Goal: Transaction & Acquisition: Purchase product/service

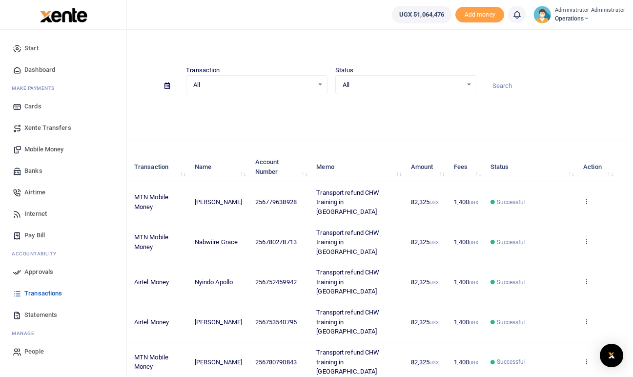
click at [40, 149] on span "Mobile Money" at bounding box center [43, 149] width 39 height 10
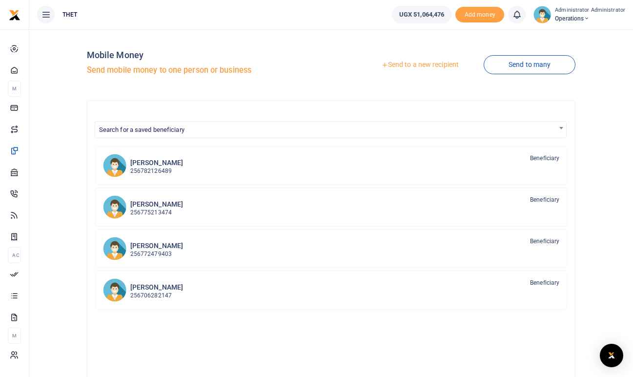
click at [427, 64] on link "Send to a new recipient" at bounding box center [419, 65] width 127 height 18
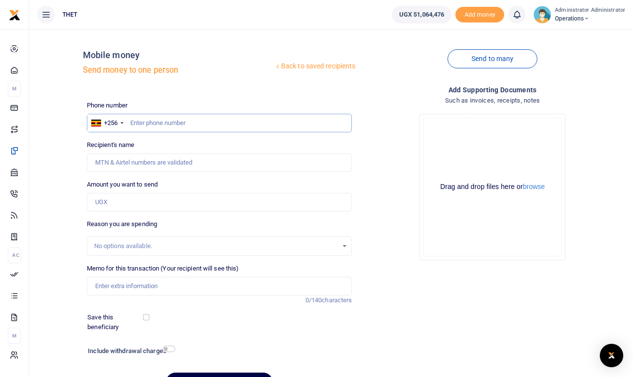
click at [177, 123] on input "text" at bounding box center [219, 123] width 265 height 19
type input "0782322288"
type input "Mercy Nuwenshaba"
type input "0782322288"
click at [116, 202] on input "Amount you want to send" at bounding box center [219, 202] width 265 height 19
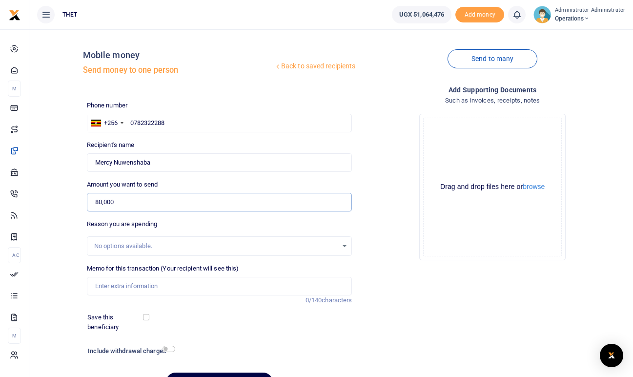
type input "80,000"
click at [261, 217] on div "Phone number +256 Uganda +256 0782322288 Phone is required. Recipient's name Fo…" at bounding box center [219, 249] width 273 height 298
click at [399, 305] on div "Add supporting Documents Such as invoices, receipts, notes Drop your files here…" at bounding box center [492, 241] width 273 height 315
click at [112, 287] on input "Memo for this transaction (Your recipient will see this)" at bounding box center [219, 286] width 265 height 19
type input "Transport refund CHW Kiruhura district"
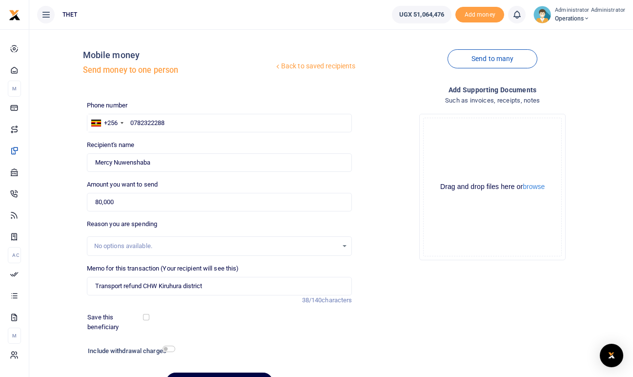
click at [168, 353] on h6 "Include withdrawal charges" at bounding box center [129, 351] width 83 height 8
click at [174, 346] on input "checkbox" at bounding box center [168, 348] width 13 height 6
checkbox input "true"
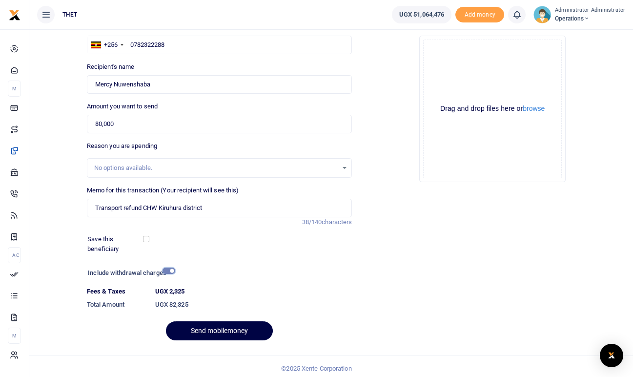
scroll to position [82, 0]
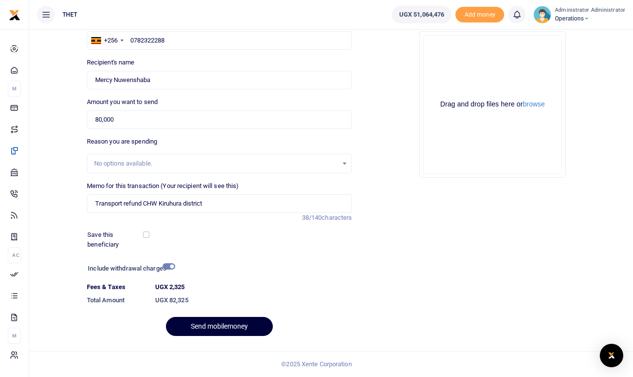
click at [215, 329] on button "Send mobilemoney" at bounding box center [219, 326] width 107 height 19
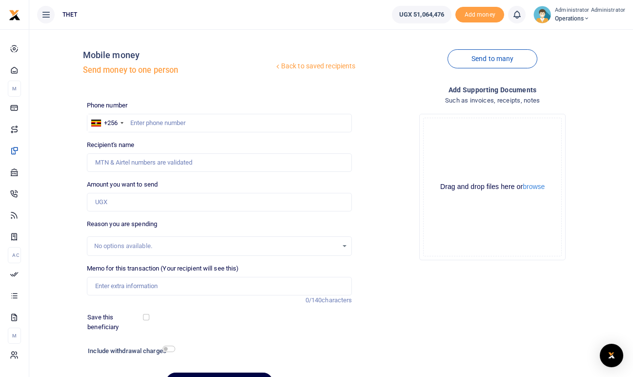
click at [519, 15] on icon at bounding box center [517, 14] width 10 height 11
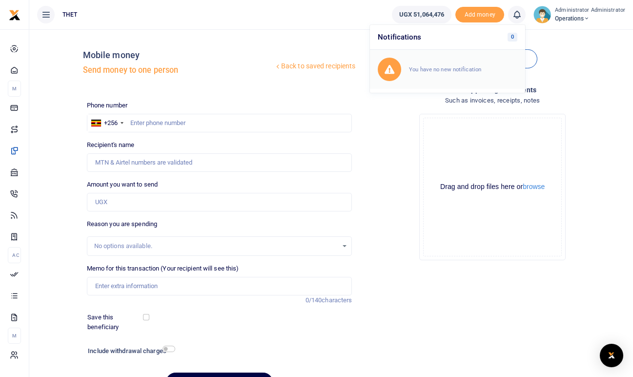
click at [437, 73] on small "You have no new notification" at bounding box center [445, 69] width 72 height 7
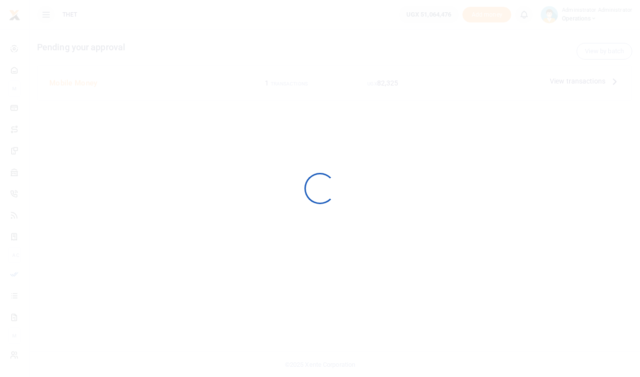
click at [517, 12] on div at bounding box center [320, 188] width 640 height 377
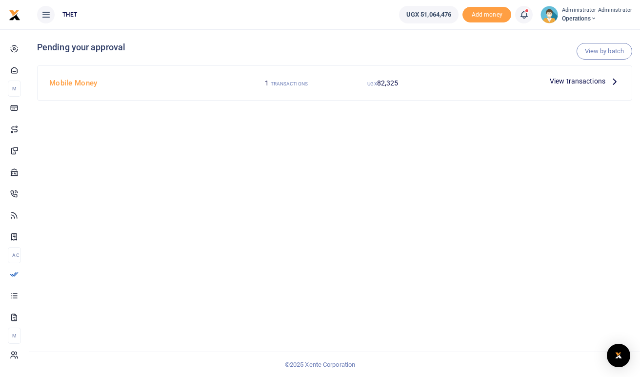
click at [615, 78] on icon at bounding box center [614, 81] width 11 height 11
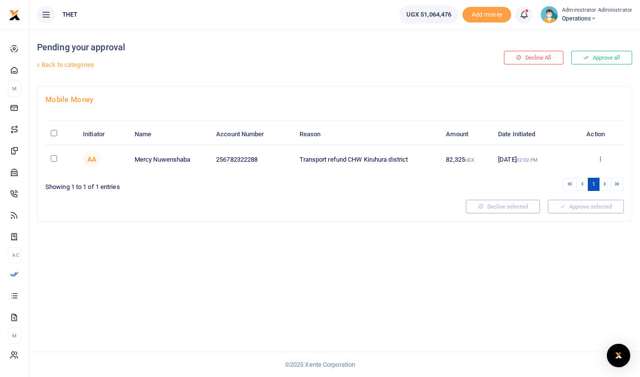
click at [602, 159] on icon at bounding box center [600, 158] width 6 height 7
click at [557, 173] on link "Approve" at bounding box center [564, 175] width 77 height 14
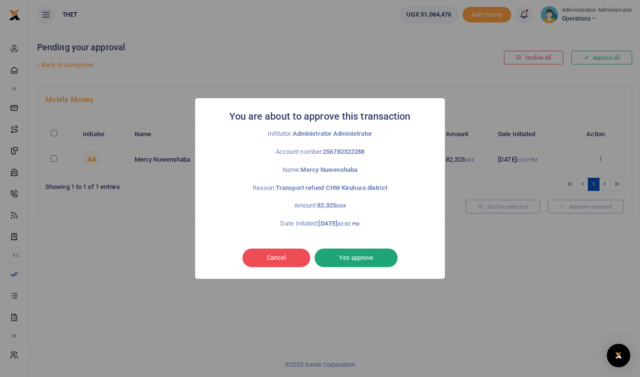
click at [357, 260] on button "Yes approve" at bounding box center [356, 257] width 83 height 19
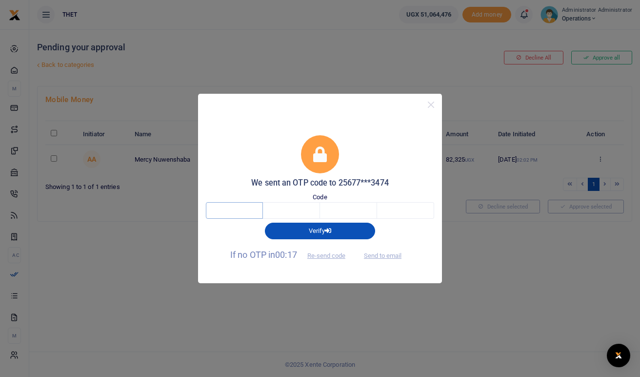
click at [231, 212] on input "text" at bounding box center [234, 210] width 57 height 17
click at [388, 256] on button "Send to email" at bounding box center [383, 255] width 54 height 17
click at [237, 212] on input "text" at bounding box center [234, 210] width 57 height 17
type input "1"
type input "2"
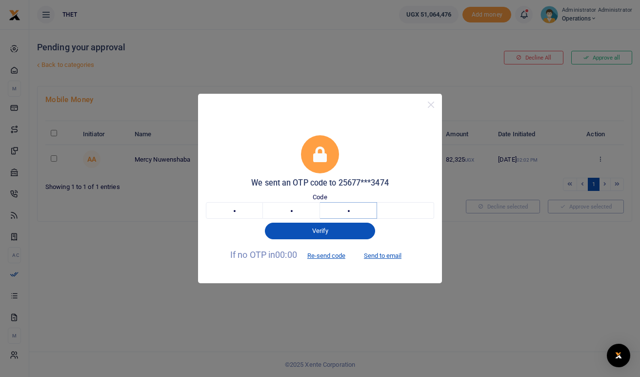
type input "2"
type input "7"
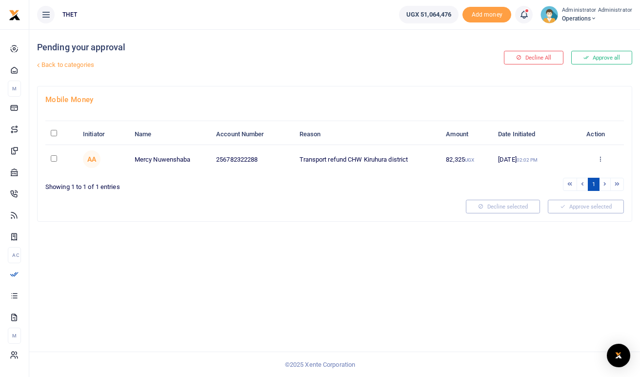
click at [552, 19] on img at bounding box center [549, 15] width 18 height 18
click at [587, 71] on link "Logout" at bounding box center [590, 71] width 77 height 14
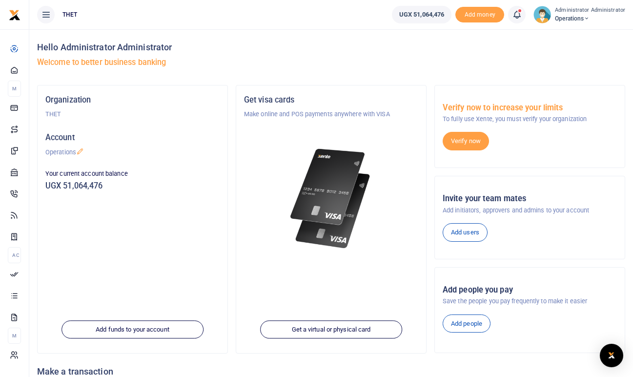
click at [520, 17] on icon at bounding box center [517, 14] width 10 height 11
click at [454, 69] on div "Transactions to act upon You have 1 awaiting for your to act on" at bounding box center [463, 68] width 108 height 17
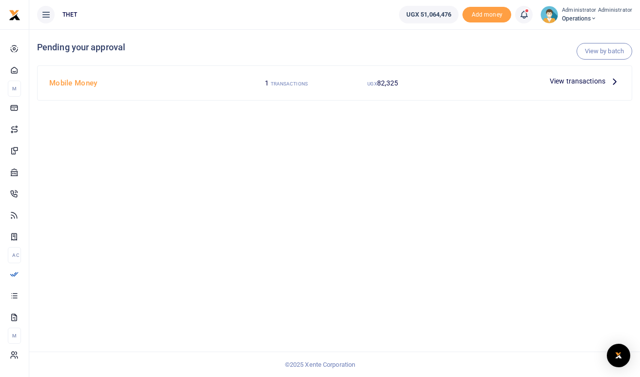
click at [615, 79] on icon at bounding box center [614, 81] width 11 height 11
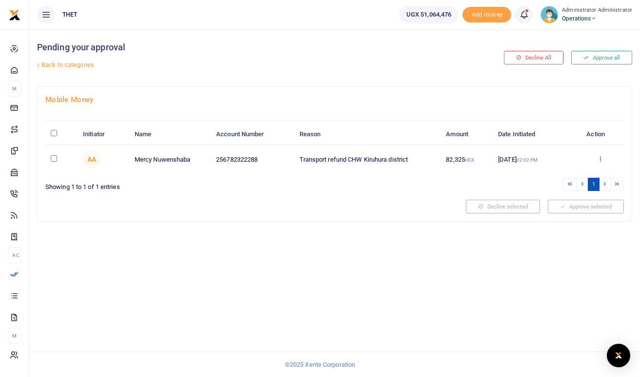
click at [601, 161] on icon at bounding box center [600, 158] width 6 height 7
click at [550, 176] on link "Approve" at bounding box center [564, 175] width 77 height 14
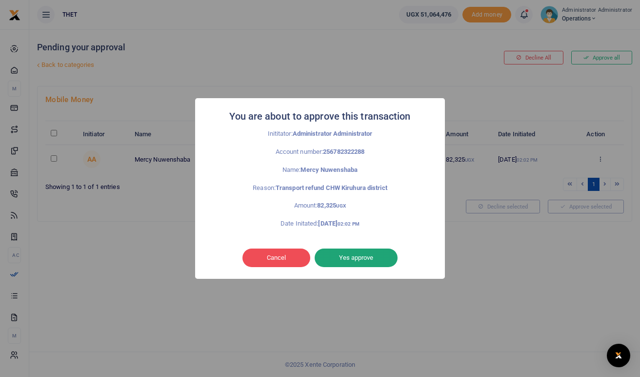
click at [349, 263] on button "Yes approve" at bounding box center [356, 257] width 83 height 19
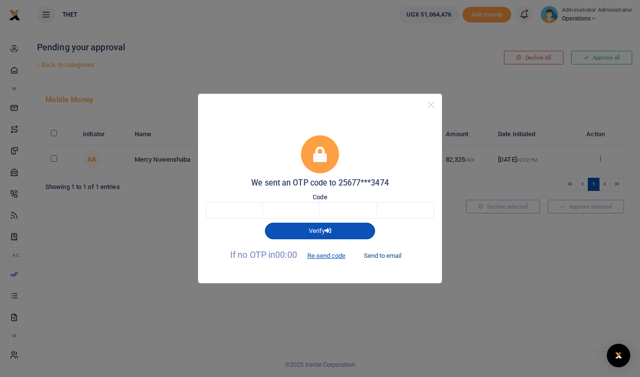
click at [381, 255] on button "Send to email" at bounding box center [383, 255] width 54 height 17
click at [224, 207] on input "text" at bounding box center [234, 210] width 57 height 17
type input "1"
type input "0"
type input "6"
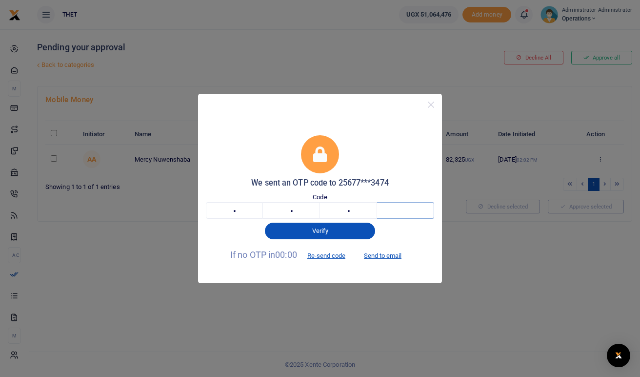
type input "1"
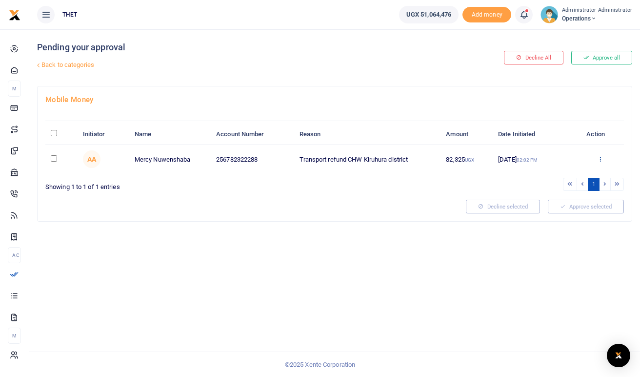
click at [599, 157] on icon at bounding box center [600, 158] width 6 height 7
click at [609, 54] on button "Approve all" at bounding box center [601, 58] width 61 height 14
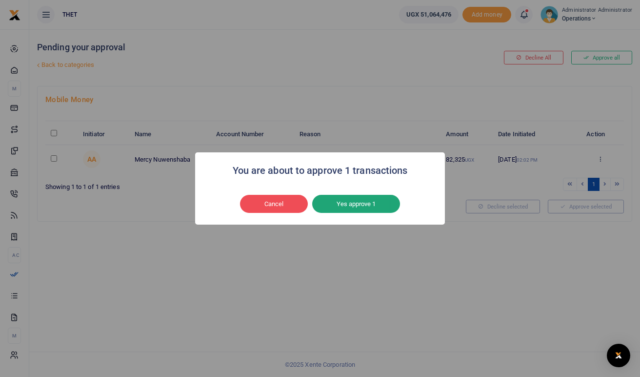
click at [361, 204] on button "Yes approve 1" at bounding box center [356, 204] width 88 height 19
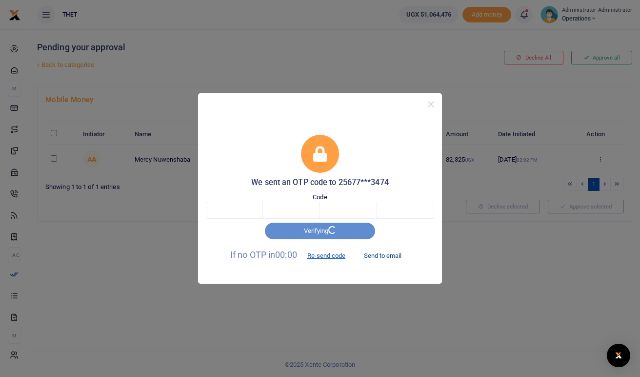
click at [393, 254] on button "Send to email" at bounding box center [383, 255] width 54 height 17
click at [221, 205] on input "text" at bounding box center [234, 210] width 57 height 17
type input "2"
type input "1"
type input "0"
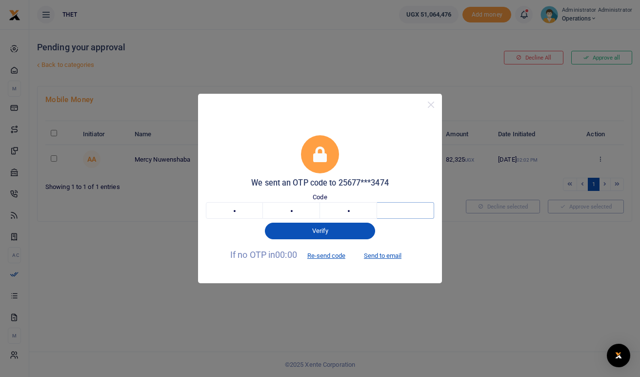
type input "3"
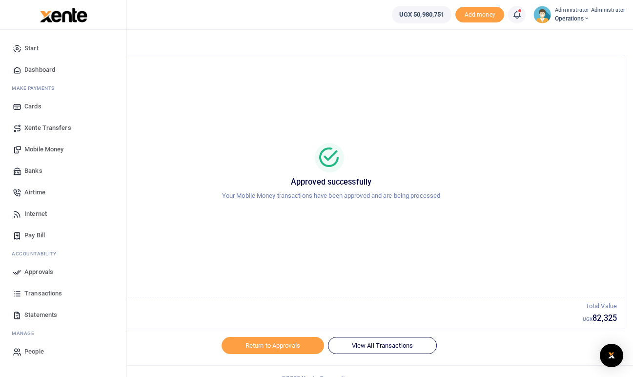
click at [39, 149] on span "Mobile Money" at bounding box center [43, 149] width 39 height 10
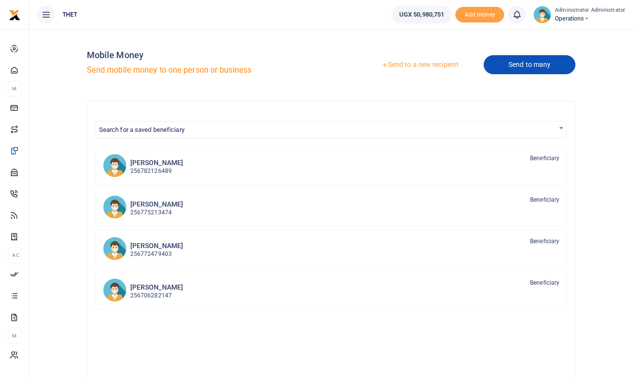
click at [515, 69] on link "Send to many" at bounding box center [529, 64] width 92 height 19
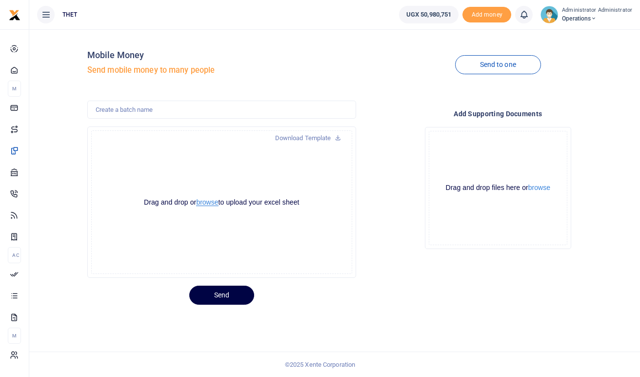
click at [211, 203] on button "browse" at bounding box center [207, 202] width 22 height 7
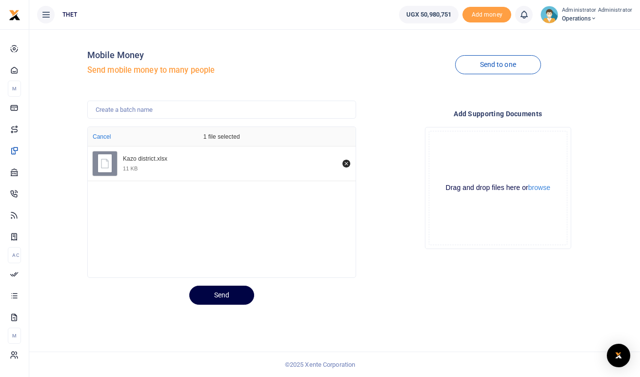
click at [381, 264] on div "Add supporting Documents Drop your files here Drag and drop files here or brows…" at bounding box center [498, 189] width 277 height 178
click at [218, 293] on button "Send" at bounding box center [221, 294] width 65 height 19
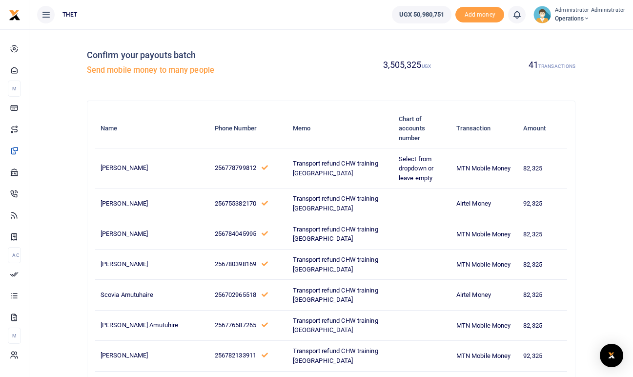
click at [578, 85] on div "3,505,325 UGX 41 TRANSACTIONS" at bounding box center [455, 65] width 248 height 56
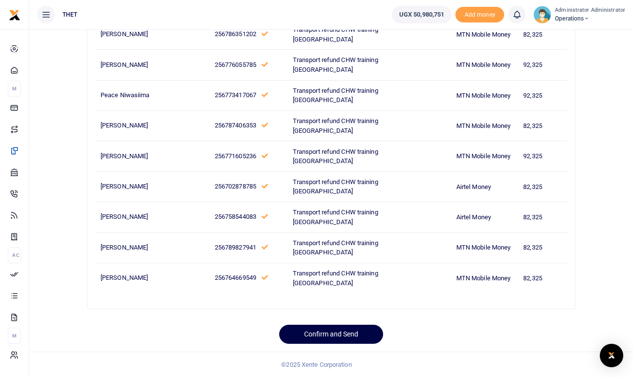
scroll to position [1483, 0]
click at [326, 336] on button "Confirm and Send" at bounding box center [331, 333] width 104 height 19
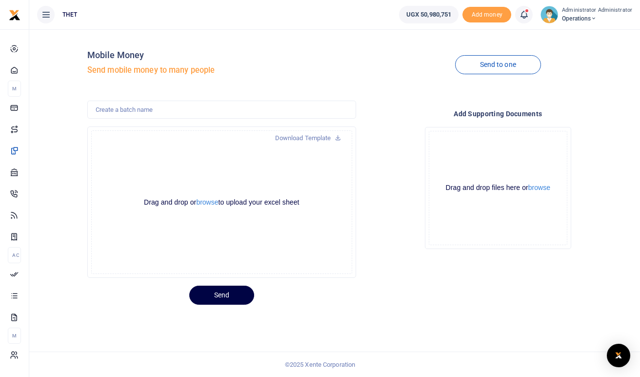
click at [529, 15] on span at bounding box center [529, 15] width 0 height 0
click at [445, 63] on h6 "Transactions to act upon" at bounding box center [470, 64] width 108 height 8
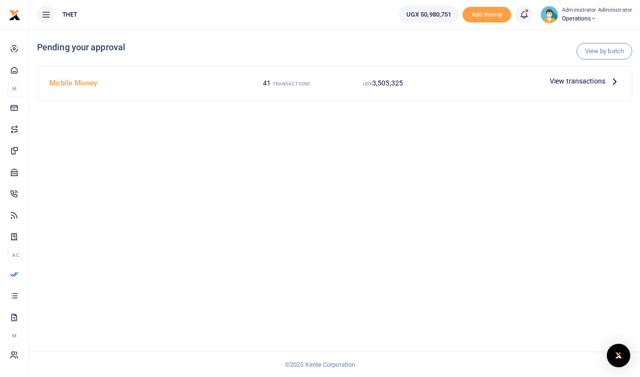
click at [615, 83] on icon at bounding box center [614, 81] width 11 height 11
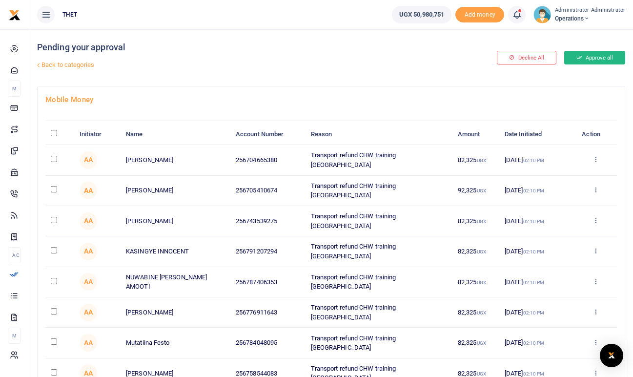
click at [596, 59] on button "Approve all" at bounding box center [594, 58] width 61 height 14
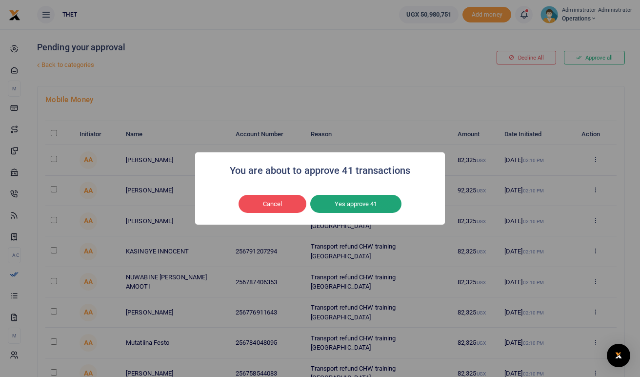
click at [349, 203] on button "Yes approve 41" at bounding box center [355, 204] width 91 height 19
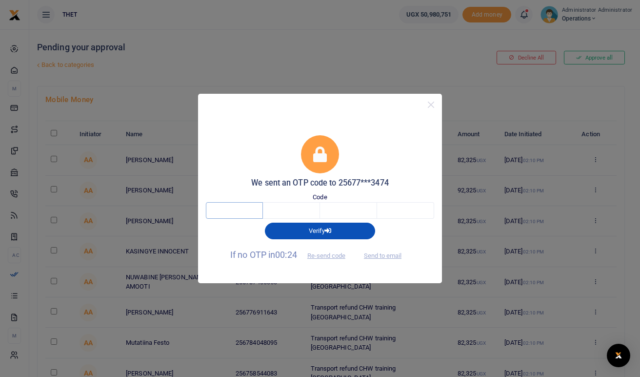
click at [251, 206] on input "text" at bounding box center [234, 210] width 57 height 17
type input "8"
type input "6"
type input "4"
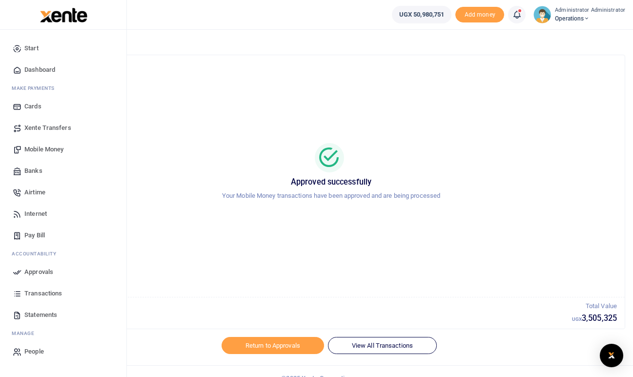
click at [46, 148] on span "Mobile Money" at bounding box center [43, 149] width 39 height 10
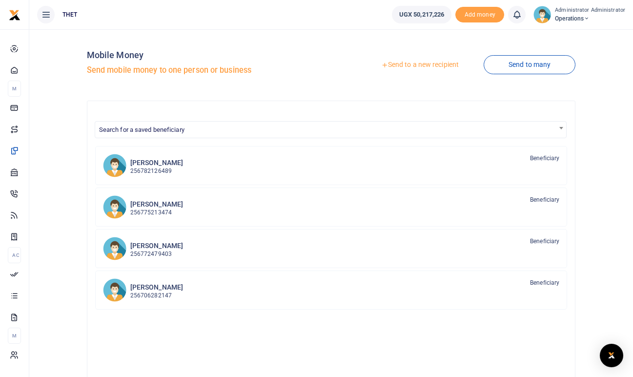
click at [525, 63] on link "Send to many" at bounding box center [529, 64] width 92 height 19
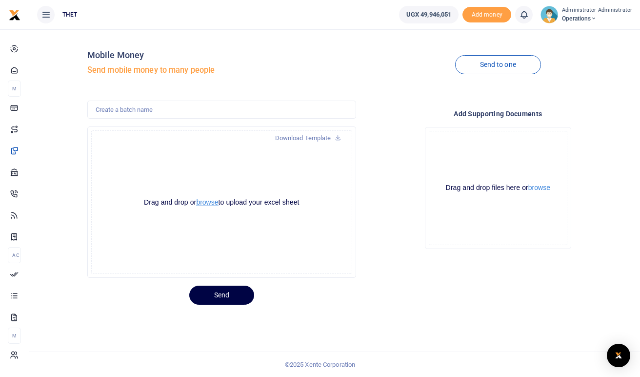
click at [204, 201] on button "browse" at bounding box center [207, 202] width 22 height 7
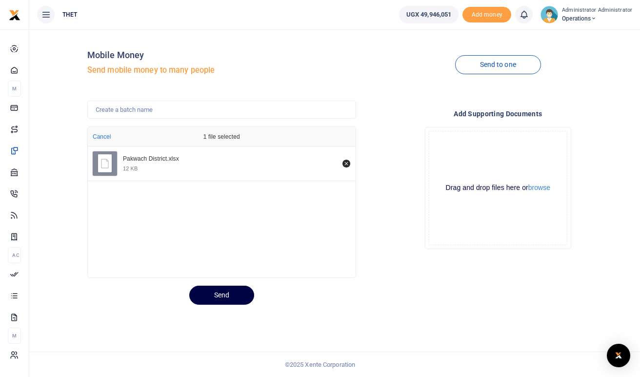
click at [460, 292] on div "Send" at bounding box center [359, 291] width 553 height 27
click at [225, 291] on button "Send" at bounding box center [221, 294] width 65 height 19
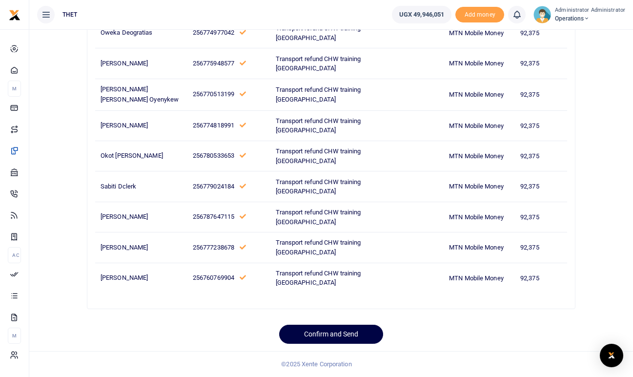
scroll to position [1763, 0]
click at [350, 331] on button "Confirm and Send" at bounding box center [331, 333] width 104 height 19
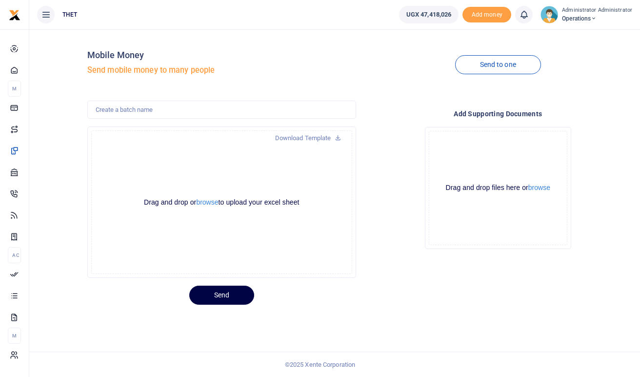
click at [545, 293] on div "Send" at bounding box center [359, 291] width 553 height 27
click at [526, 15] on icon at bounding box center [524, 14] width 10 height 11
click at [460, 68] on small "You have no new notification" at bounding box center [452, 69] width 72 height 7
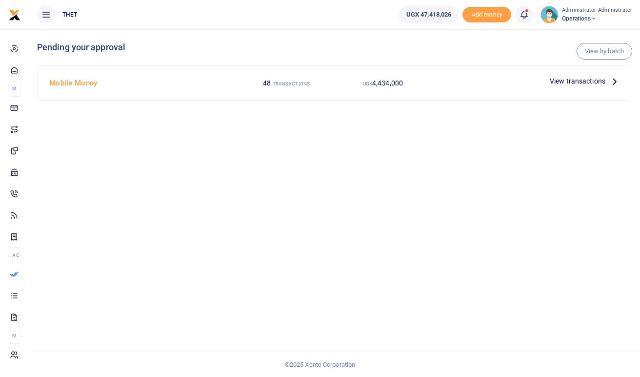
click at [614, 81] on icon at bounding box center [614, 81] width 11 height 11
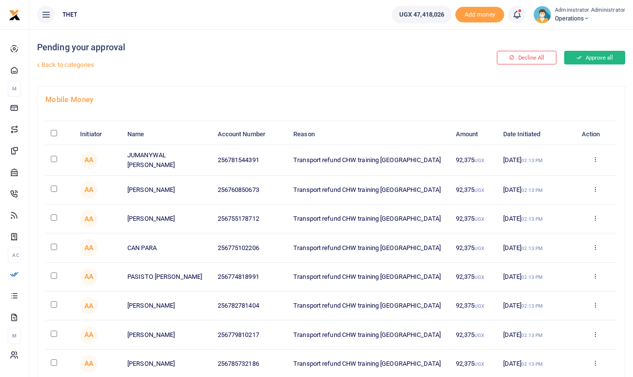
click at [601, 55] on button "Approve all" at bounding box center [594, 58] width 61 height 14
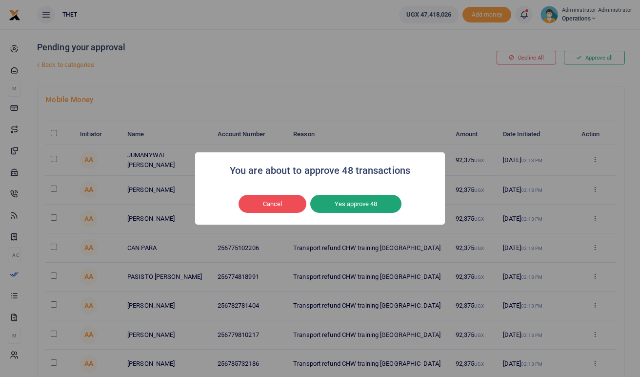
click at [363, 200] on button "Yes approve 48" at bounding box center [355, 204] width 91 height 19
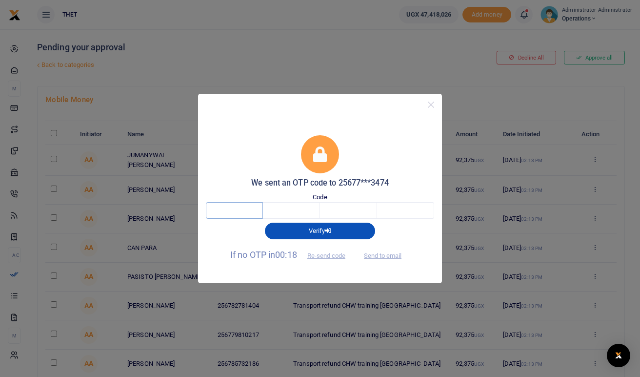
click at [245, 211] on input "text" at bounding box center [234, 210] width 57 height 17
type input "8"
type input "3"
type input "7"
type input "5"
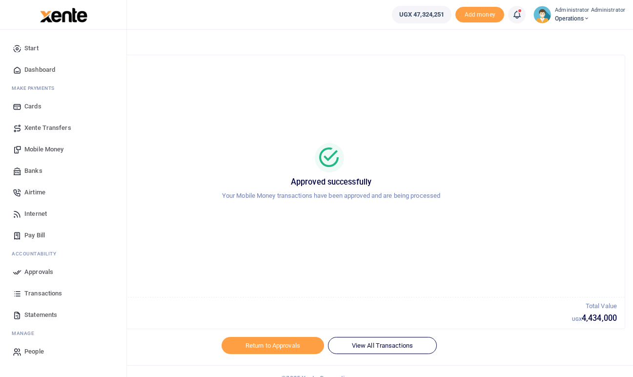
click at [40, 147] on span "Mobile Money" at bounding box center [43, 149] width 39 height 10
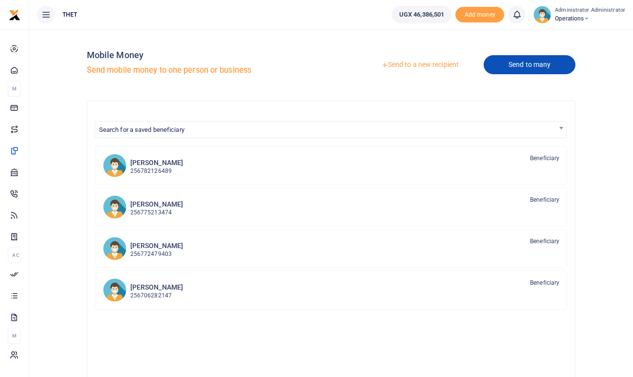
click at [542, 59] on link "Send to many" at bounding box center [529, 64] width 92 height 19
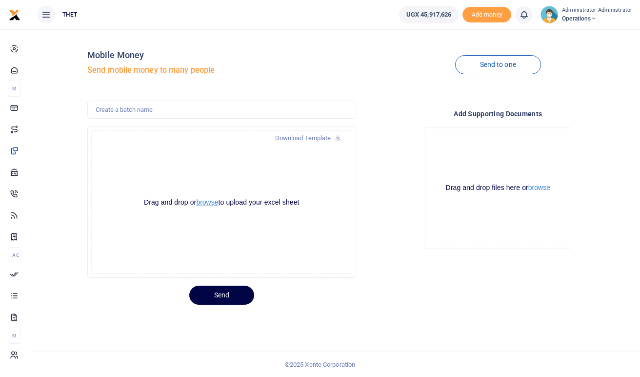
click at [207, 205] on button "browse" at bounding box center [207, 202] width 22 height 7
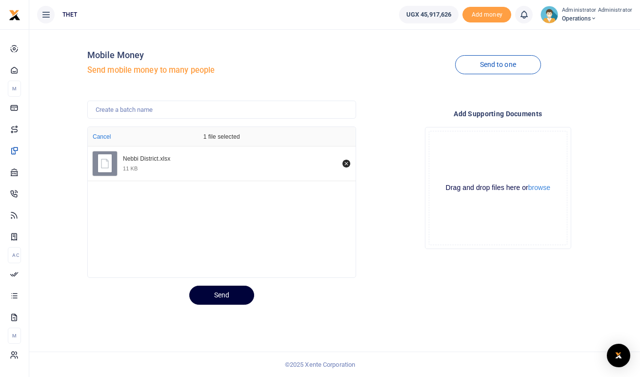
click at [219, 297] on button "Send" at bounding box center [221, 294] width 65 height 19
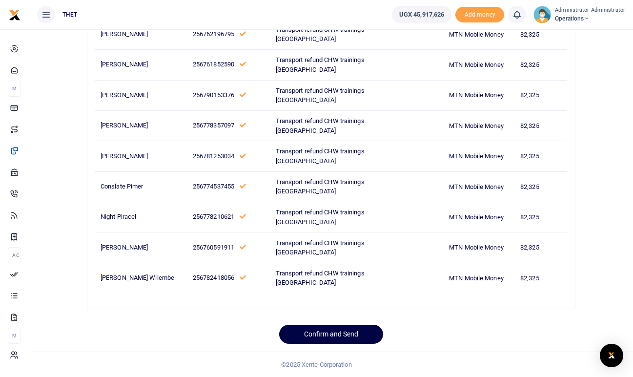
scroll to position [1523, 0]
click at [333, 328] on button "Confirm and Send" at bounding box center [331, 333] width 104 height 19
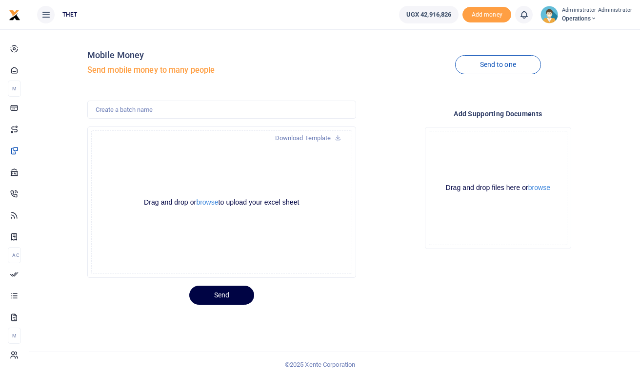
click at [526, 12] on icon at bounding box center [524, 14] width 10 height 11
click at [457, 69] on small "You have no new notification" at bounding box center [452, 69] width 72 height 7
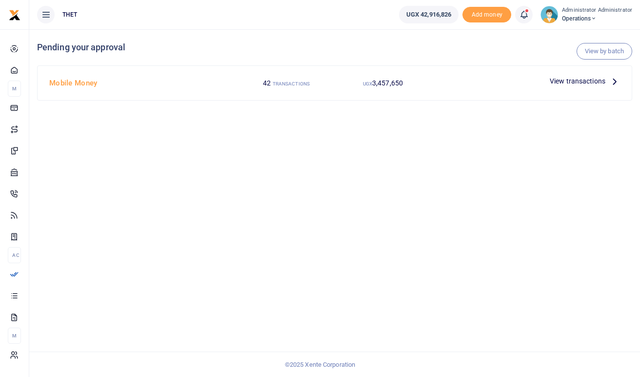
click at [616, 81] on icon at bounding box center [614, 81] width 11 height 11
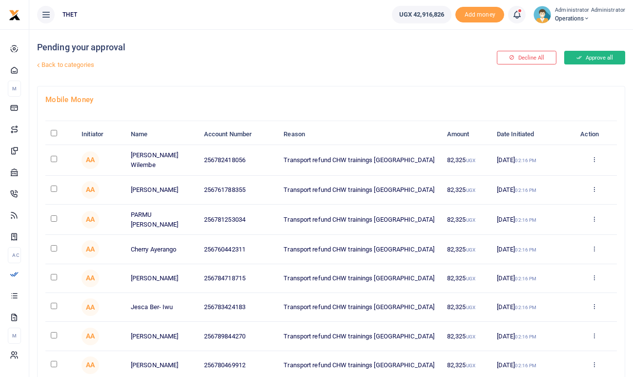
click at [595, 60] on button "Approve all" at bounding box center [594, 58] width 61 height 14
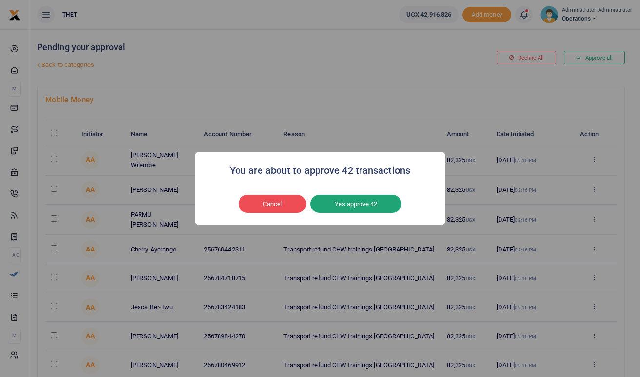
click at [355, 207] on button "Yes approve 42" at bounding box center [355, 204] width 91 height 19
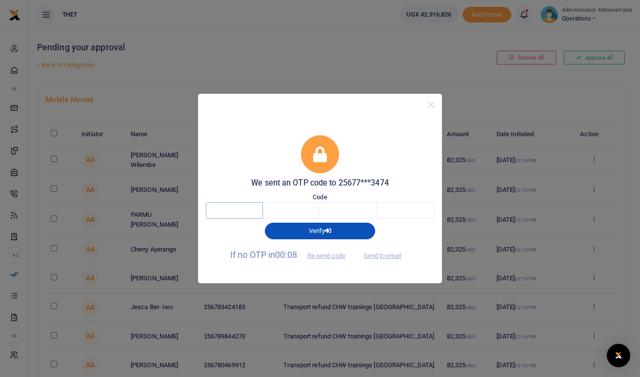
click at [236, 207] on input "text" at bounding box center [234, 210] width 57 height 17
type input "4"
type input "5"
type input "2"
type input "1"
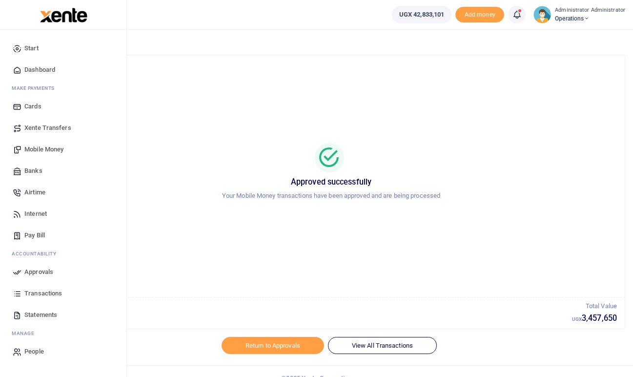
click at [43, 294] on span "Transactions" at bounding box center [43, 293] width 38 height 10
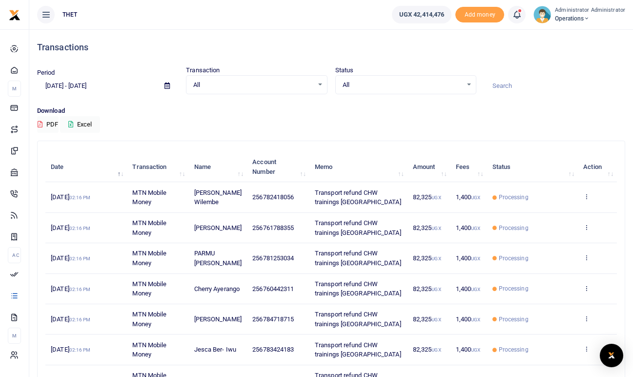
click at [498, 112] on p "Download" at bounding box center [331, 111] width 588 height 10
click at [445, 116] on div "Download PDF Excel" at bounding box center [331, 119] width 588 height 27
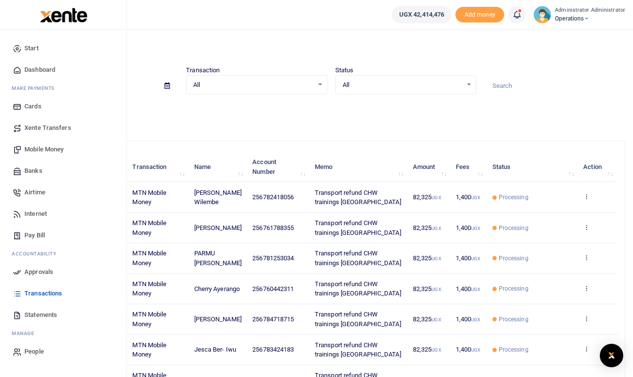
click at [38, 297] on span "Transactions" at bounding box center [43, 293] width 38 height 10
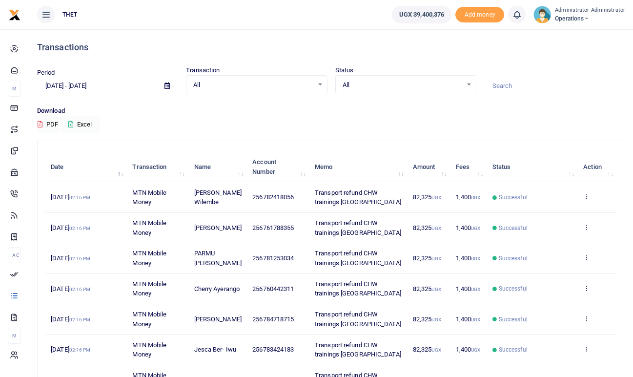
click at [525, 115] on p "Download" at bounding box center [331, 111] width 588 height 10
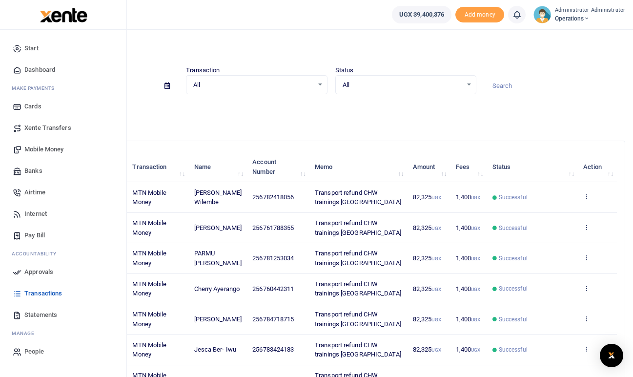
click at [46, 149] on span "Mobile Money" at bounding box center [43, 149] width 39 height 10
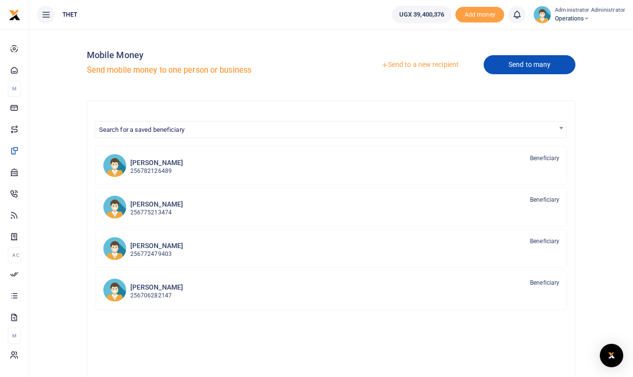
click at [524, 63] on link "Send to many" at bounding box center [529, 64] width 92 height 19
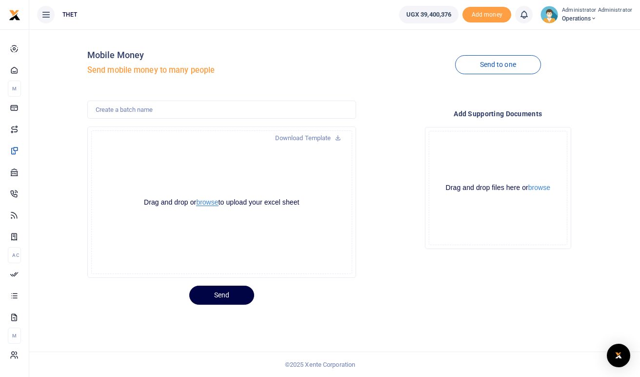
click at [203, 202] on button "browse" at bounding box center [207, 202] width 22 height 7
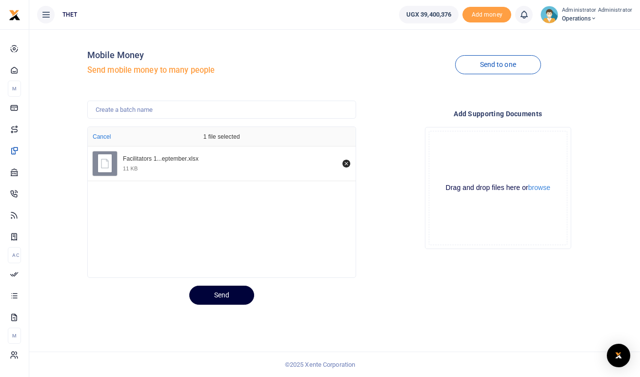
click at [219, 293] on button "Send" at bounding box center [221, 294] width 65 height 19
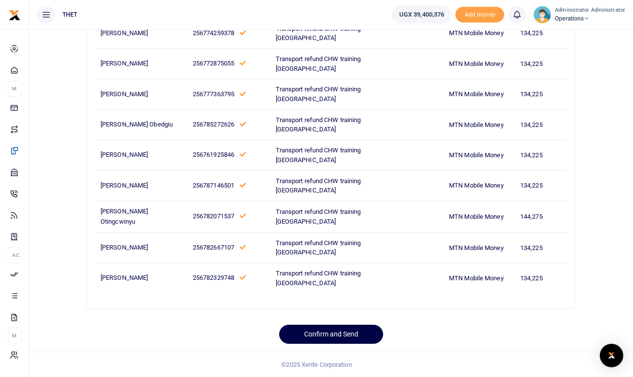
scroll to position [611, 0]
click at [327, 366] on div at bounding box center [316, 371] width 171 height 12
click at [334, 334] on button "Confirm and Send" at bounding box center [331, 333] width 104 height 19
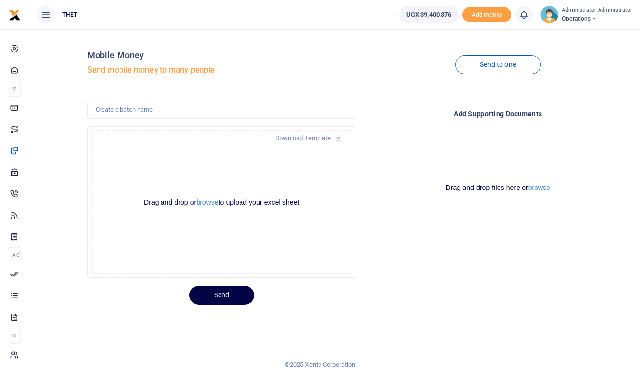
click at [526, 18] on icon at bounding box center [524, 14] width 10 height 11
click at [454, 69] on small "You have no new notification" at bounding box center [452, 69] width 72 height 7
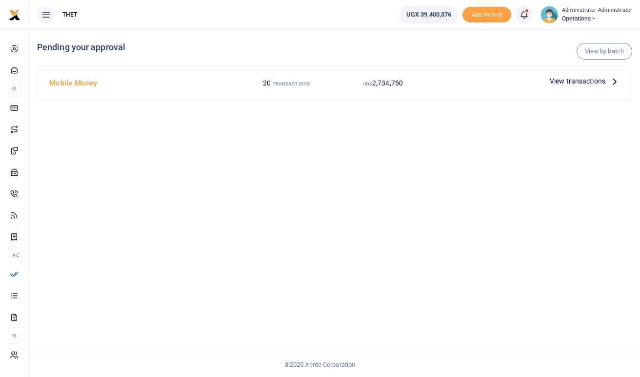
click at [615, 81] on icon at bounding box center [614, 81] width 11 height 11
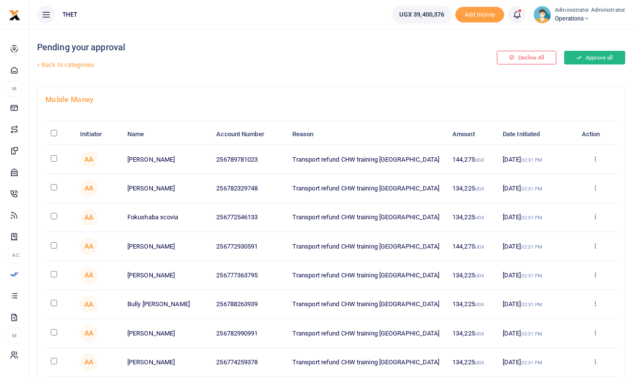
click at [604, 56] on button "Approve all" at bounding box center [594, 58] width 61 height 14
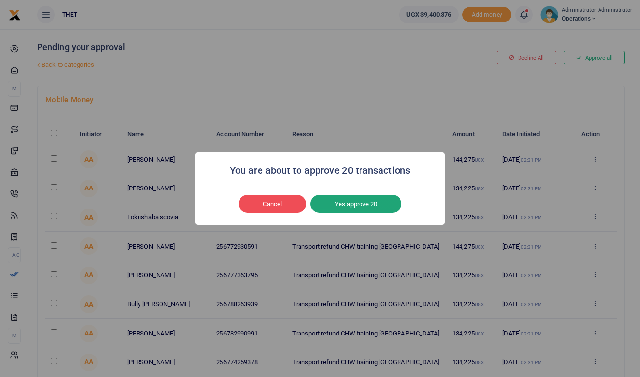
click at [352, 204] on button "Yes approve 20" at bounding box center [355, 204] width 91 height 19
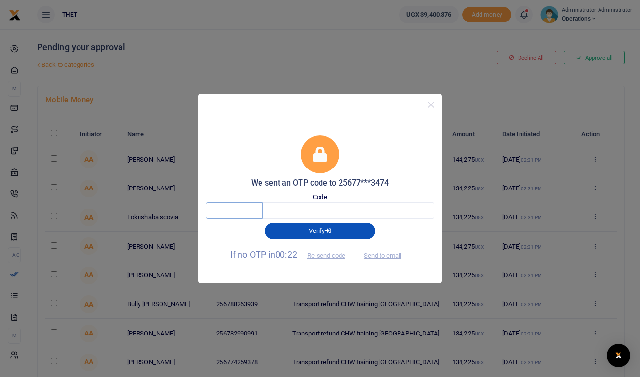
click at [234, 205] on input "text" at bounding box center [234, 210] width 57 height 17
type input "4"
type input "5"
type input "4"
type input "3"
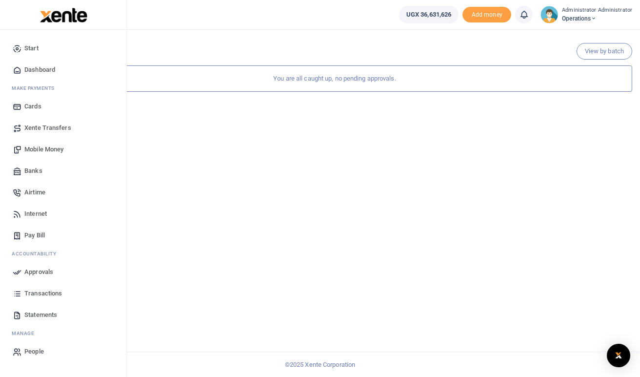
click at [56, 148] on span "Mobile Money" at bounding box center [43, 149] width 39 height 10
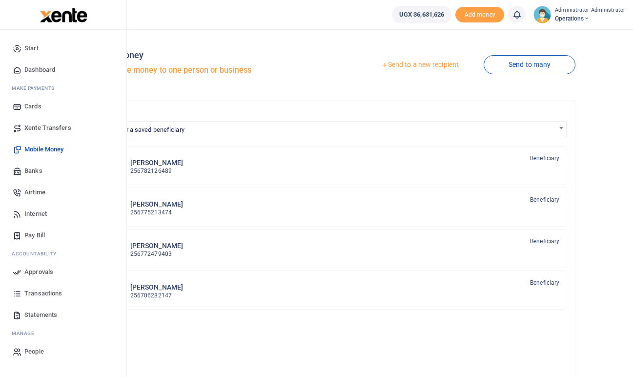
click at [42, 292] on span "Transactions" at bounding box center [43, 293] width 38 height 10
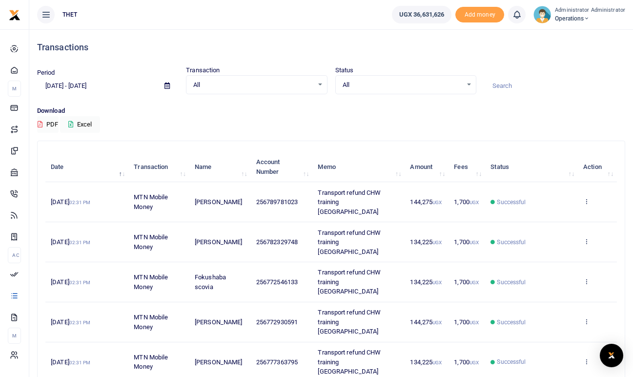
click at [309, 104] on div "Period [DATE] - [DATE] Transaction All Select an option... All Airtime Internet…" at bounding box center [331, 85] width 596 height 40
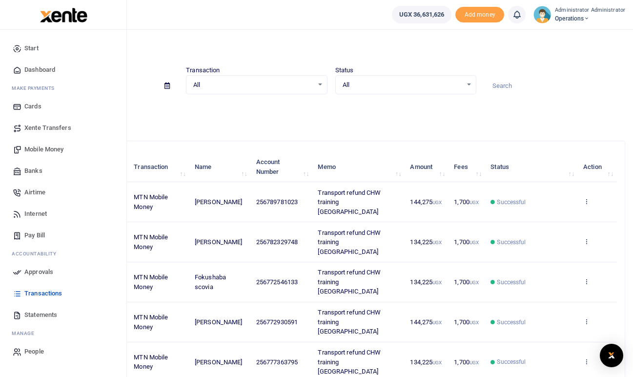
click at [53, 149] on span "Mobile Money" at bounding box center [43, 149] width 39 height 10
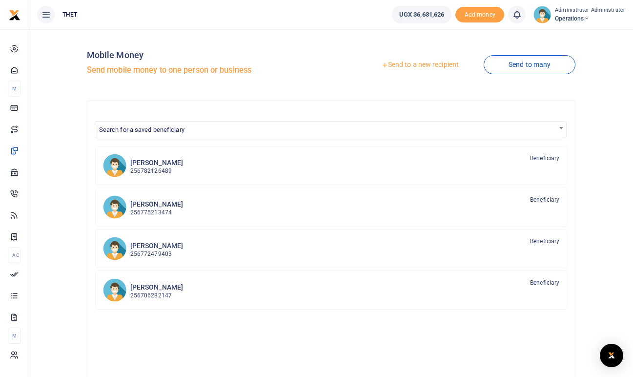
click at [429, 64] on link "Send to a new recipient" at bounding box center [419, 65] width 127 height 18
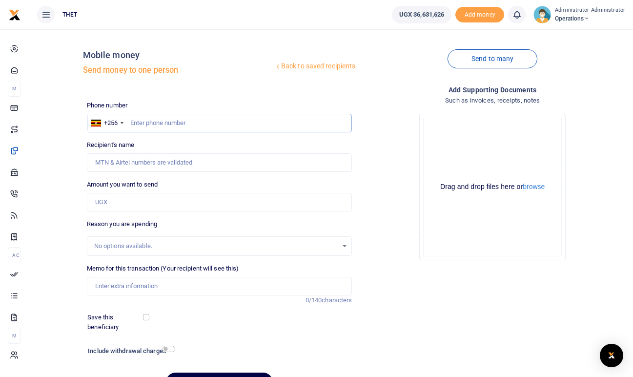
click at [173, 123] on input "text" at bounding box center [219, 123] width 265 height 19
type input "0782329748"
type input "[PERSON_NAME]"
type input "0"
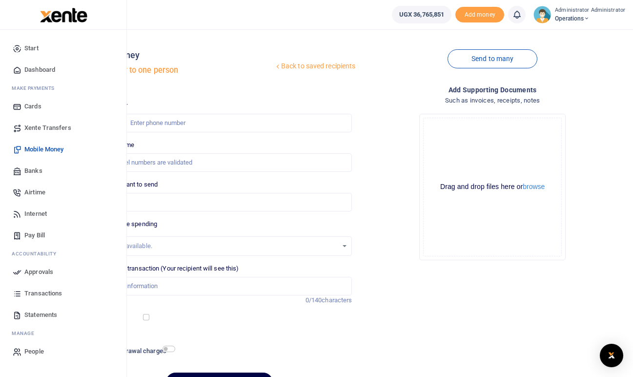
click at [39, 297] on span "Transactions" at bounding box center [43, 293] width 38 height 10
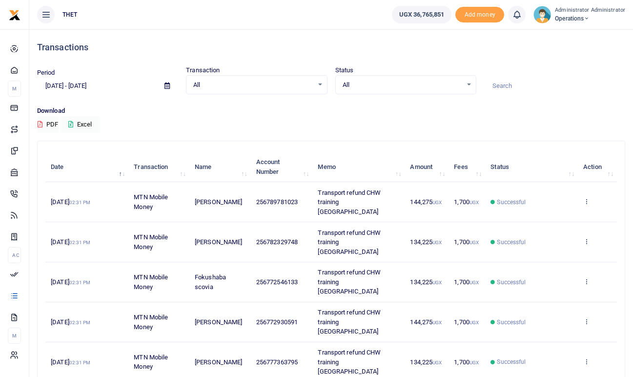
click at [545, 17] on img at bounding box center [542, 15] width 18 height 18
click at [578, 68] on link "Logout" at bounding box center [583, 71] width 77 height 14
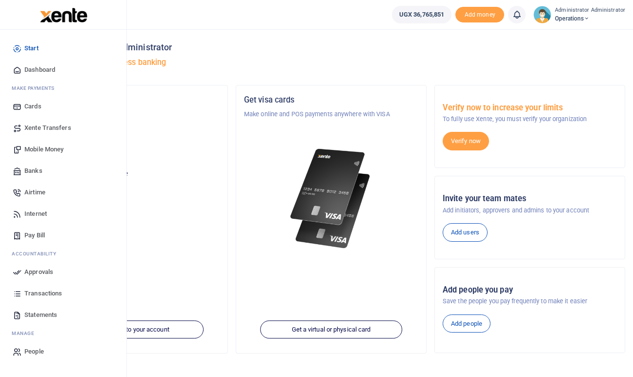
click at [41, 294] on span "Transactions" at bounding box center [43, 293] width 38 height 10
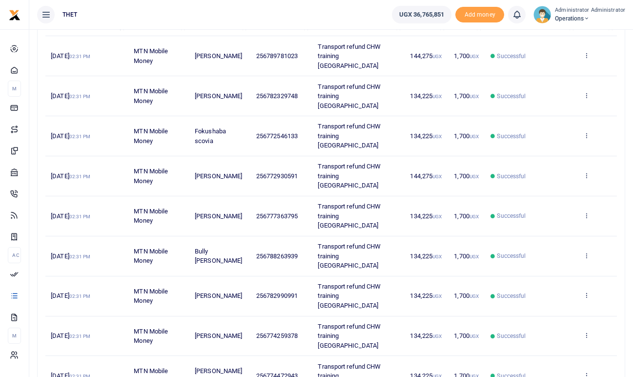
scroll to position [177, 0]
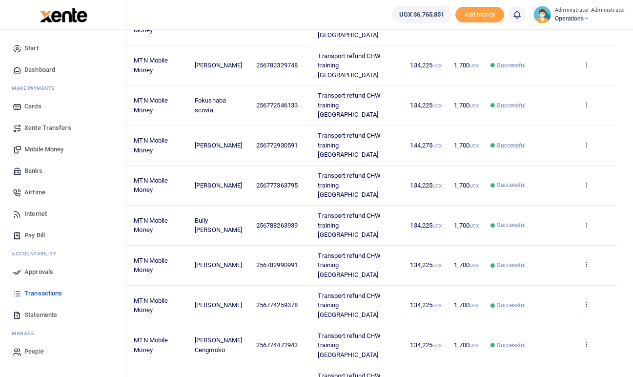
click at [36, 313] on span "Statements" at bounding box center [40, 315] width 33 height 10
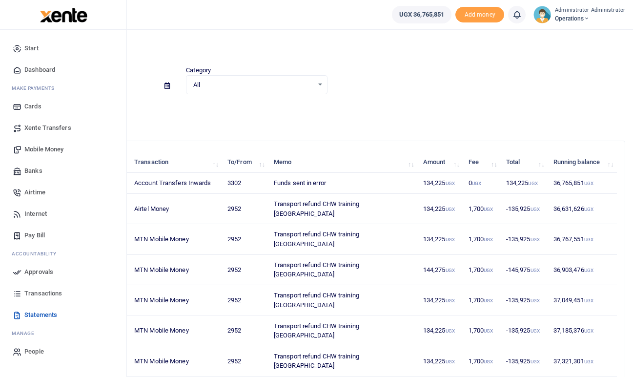
click at [42, 295] on span "Transactions" at bounding box center [43, 293] width 38 height 10
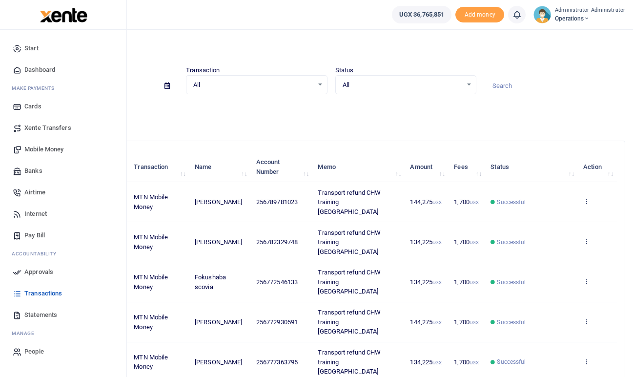
click at [34, 313] on span "Statements" at bounding box center [40, 315] width 33 height 10
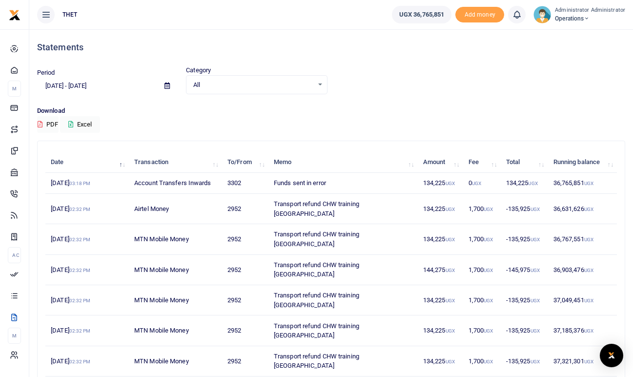
click at [502, 72] on div "Period [DATE] - [DATE] Category All Select an option... All Credit Debit Transa…" at bounding box center [331, 79] width 596 height 29
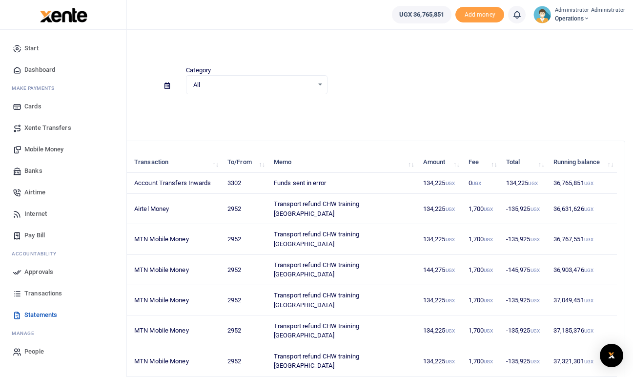
click at [49, 149] on span "Mobile Money" at bounding box center [43, 149] width 39 height 10
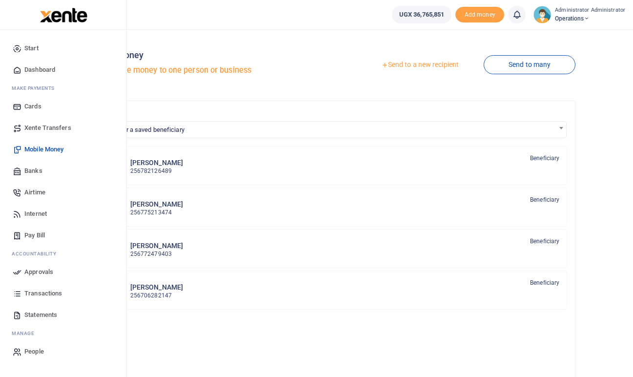
click at [35, 291] on span "Transactions" at bounding box center [43, 293] width 38 height 10
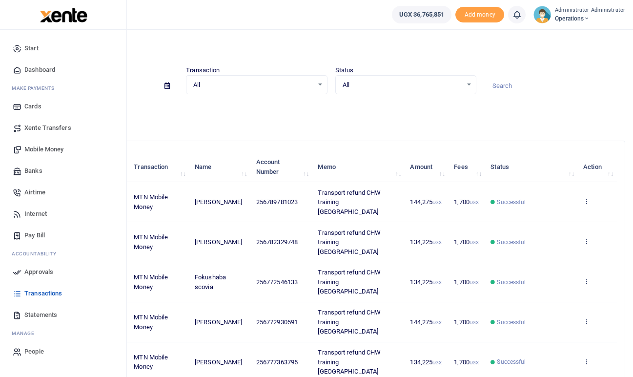
click at [39, 147] on span "Mobile Money" at bounding box center [43, 149] width 39 height 10
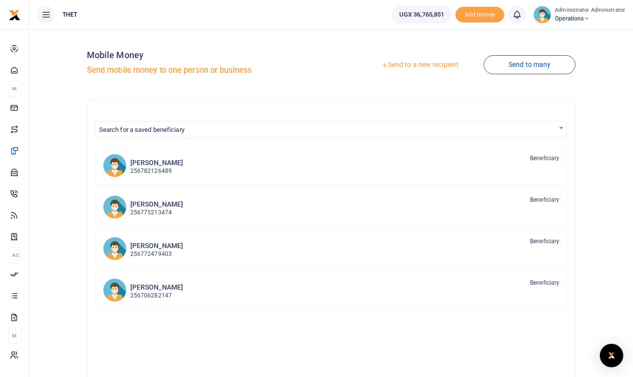
click at [404, 61] on link "Send to a new recipient" at bounding box center [419, 65] width 127 height 18
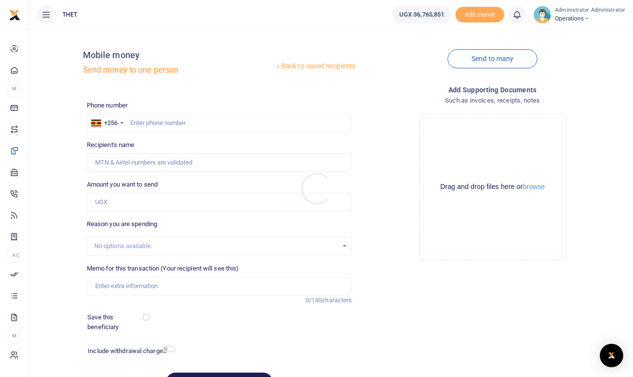
click at [174, 122] on div at bounding box center [316, 188] width 633 height 377
click at [174, 122] on input "text" at bounding box center [219, 123] width 265 height 19
type input "0782334685"
type input "Kyamagana Hilda Rugabs"
type input "0782334685"
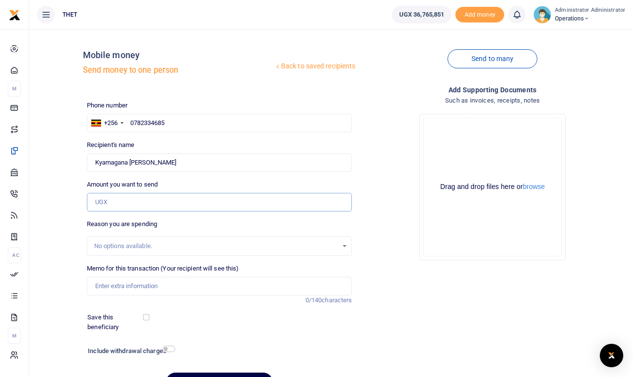
click at [138, 204] on input "Amount you want to send" at bounding box center [219, 202] width 265 height 19
click at [337, 90] on div "Back to saved recipients Mobile money Send money to one person" at bounding box center [219, 65] width 273 height 56
click at [137, 204] on input "Amount you want to send" at bounding box center [219, 202] width 265 height 19
type input "130,000"
click at [373, 223] on div "Drop your files here Drag and drop files here or browse Powered by Uppy" at bounding box center [491, 187] width 265 height 162
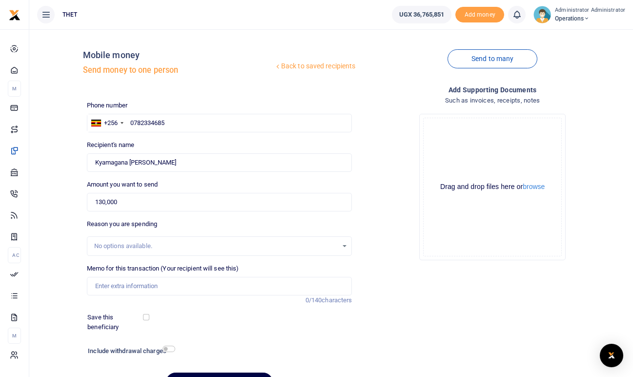
click at [386, 190] on div "Drop your files here Drag and drop files here or browse Powered by Uppy" at bounding box center [491, 187] width 265 height 162
click at [121, 281] on input "Memo for this transaction (Your recipient will see this)" at bounding box center [219, 286] width 265 height 19
type input "Transport refund CHW training Kazo district"
click at [240, 336] on div "Phone number +256 Uganda +256 0782334685 Phone is required. Recipient's name Fo…" at bounding box center [219, 249] width 273 height 298
click at [167, 350] on input "checkbox" at bounding box center [168, 348] width 13 height 6
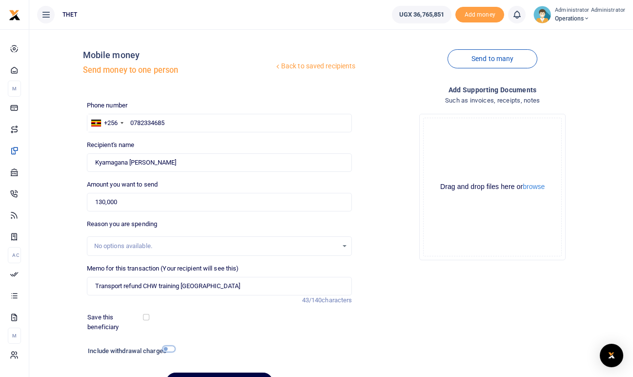
checkbox input "true"
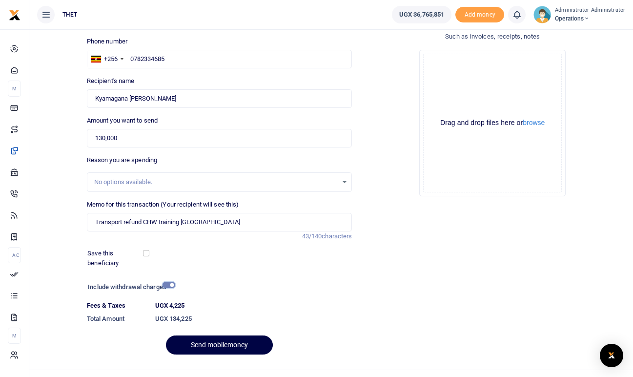
scroll to position [82, 0]
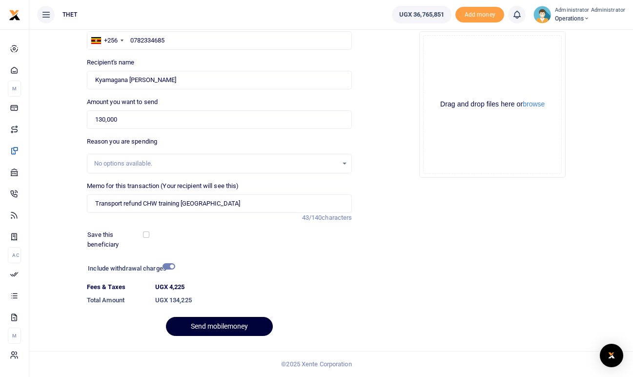
click at [220, 327] on button "Send mobilemoney" at bounding box center [219, 326] width 107 height 19
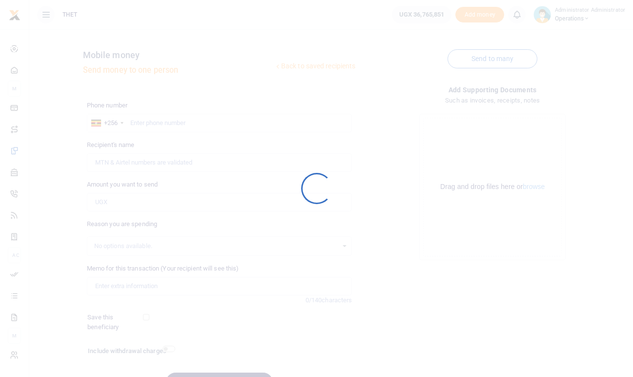
scroll to position [56, 0]
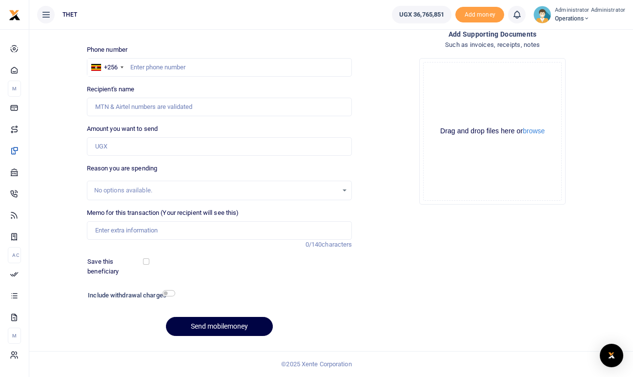
click at [519, 12] on icon at bounding box center [517, 14] width 10 height 11
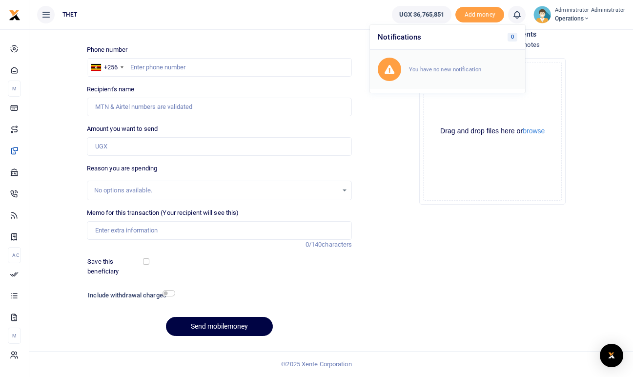
click at [437, 70] on small "You have no new notification" at bounding box center [445, 69] width 72 height 7
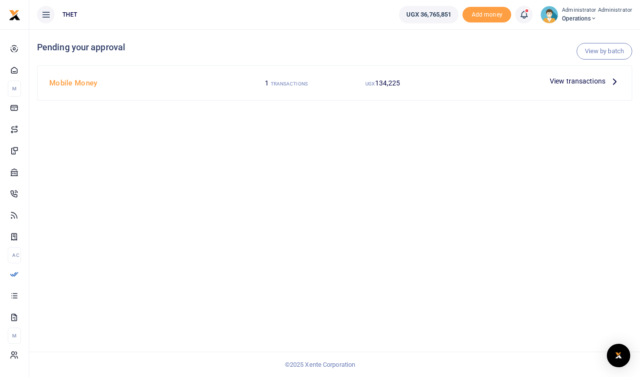
click at [614, 81] on icon at bounding box center [614, 81] width 11 height 11
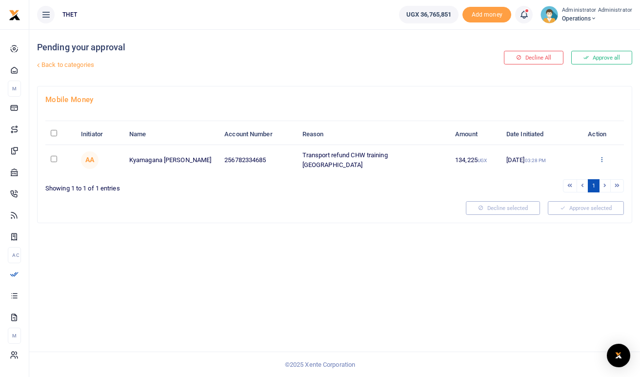
click at [601, 160] on icon at bounding box center [601, 159] width 6 height 7
click at [606, 81] on div "Decline All Approve all" at bounding box center [535, 57] width 201 height 57
click at [605, 58] on button "Approve all" at bounding box center [601, 58] width 61 height 14
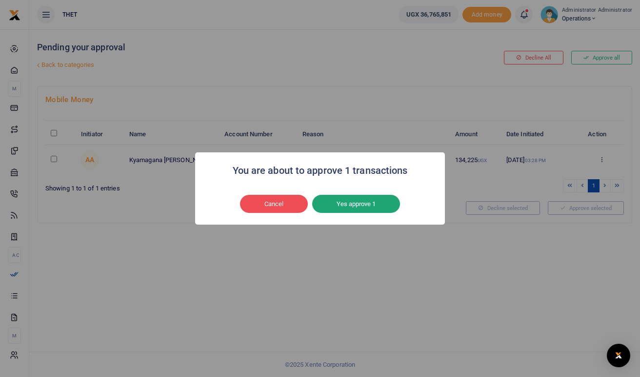
click at [362, 200] on button "Yes approve 1" at bounding box center [356, 204] width 88 height 19
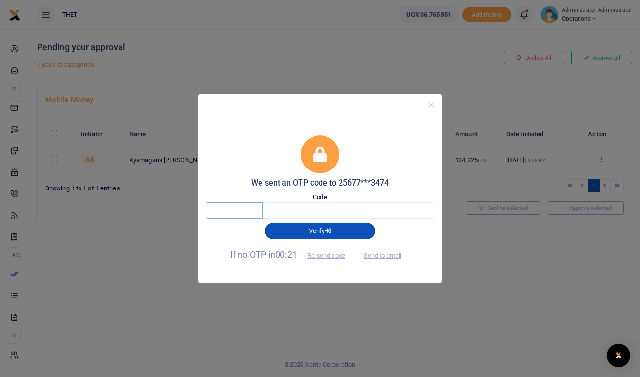
click at [244, 208] on input "text" at bounding box center [234, 210] width 57 height 17
type input "2"
type input "8"
type input "6"
type input "8"
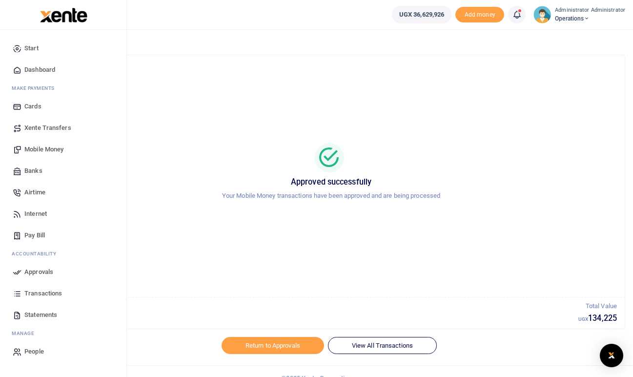
click at [44, 148] on span "Mobile Money" at bounding box center [43, 149] width 39 height 10
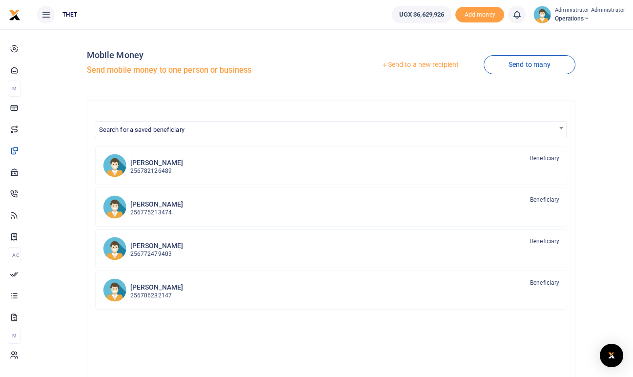
click at [413, 66] on link "Send to a new recipient" at bounding box center [419, 65] width 127 height 18
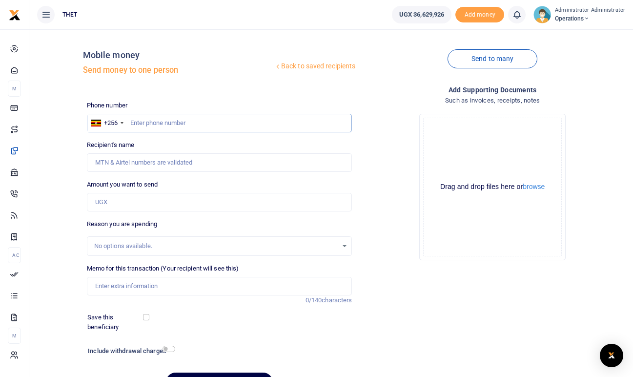
click at [166, 119] on input "text" at bounding box center [219, 123] width 265 height 19
click at [167, 140] on div "Recipient's name Name is required." at bounding box center [219, 156] width 265 height 32
click at [133, 124] on input "078408729" at bounding box center [219, 123] width 265 height 19
click at [172, 123] on input "078408729" at bounding box center [219, 123] width 265 height 19
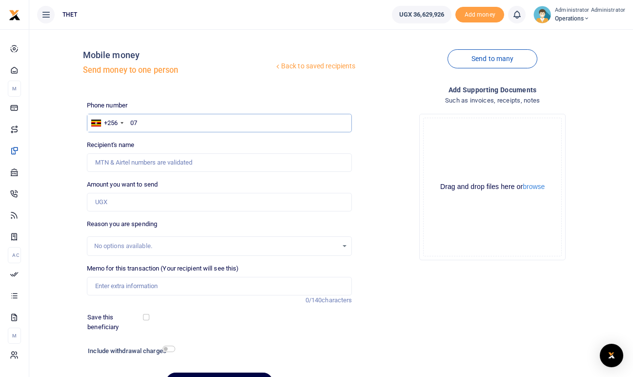
type input "0"
click at [165, 123] on input "text" at bounding box center [219, 123] width 265 height 19
click at [158, 123] on input "text" at bounding box center [219, 123] width 265 height 19
click at [396, 140] on div "Drop your files here Drag and drop files here or browse Powered by Uppy" at bounding box center [491, 187] width 265 height 162
click at [114, 89] on div "Back to saved recipients Mobile money Send money to one person" at bounding box center [219, 65] width 273 height 56
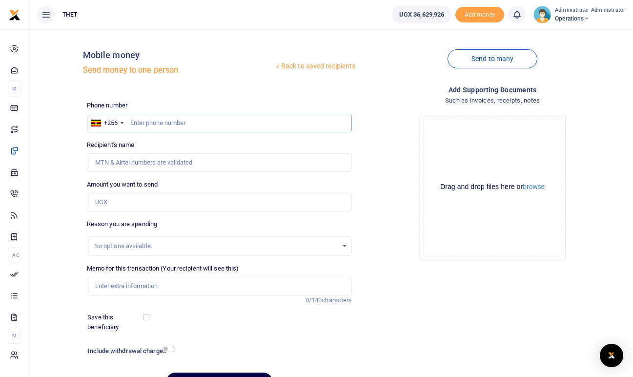
click at [144, 125] on input "text" at bounding box center [219, 123] width 265 height 19
type input "078408729"
click at [544, 17] on img at bounding box center [542, 15] width 18 height 18
click at [570, 71] on link "Logout" at bounding box center [583, 71] width 77 height 14
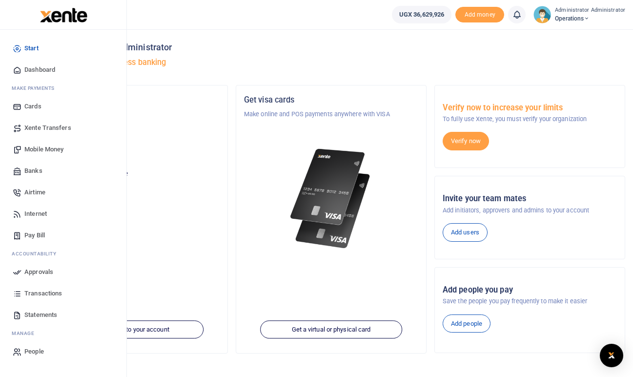
click at [40, 149] on span "Mobile Money" at bounding box center [43, 149] width 39 height 10
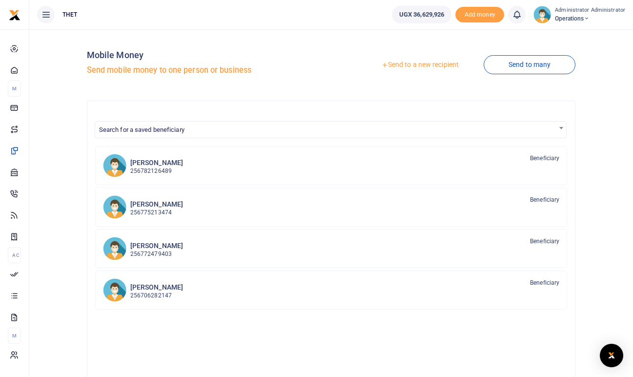
click at [426, 61] on link "Send to a new recipient" at bounding box center [419, 65] width 127 height 18
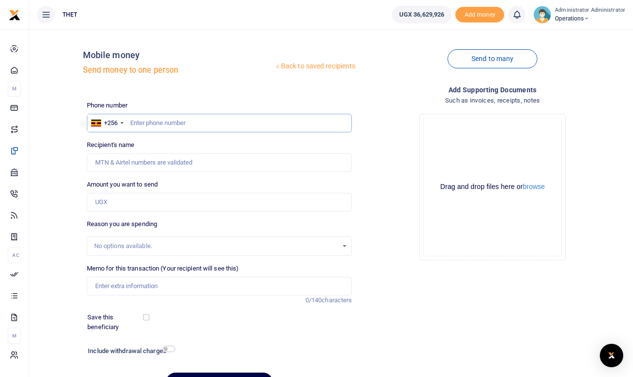
click at [200, 129] on input "text" at bounding box center [219, 123] width 265 height 19
click at [131, 122] on input "078408729" at bounding box center [219, 123] width 265 height 19
type input "078408729"
paste input "774066628"
click at [131, 122] on input "774066628" at bounding box center [219, 123] width 265 height 19
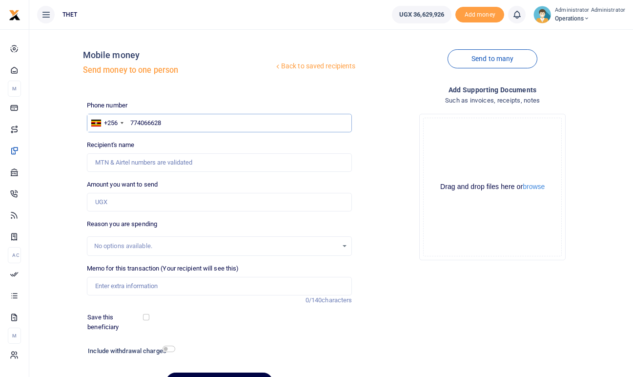
type input "0774066628"
type input "John Baptist Bitwiire"
type input "0774066628"
click at [119, 199] on input "Amount you want to send" at bounding box center [219, 202] width 265 height 19
type input "100,000"
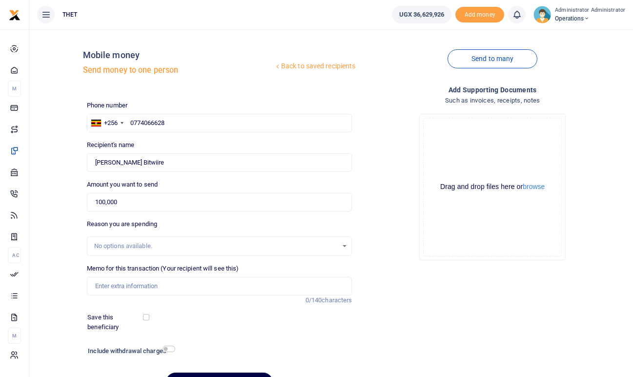
click at [263, 221] on div "Reason you are spending No options available." at bounding box center [219, 237] width 265 height 37
click at [137, 282] on input "Memo for this transaction (Your recipient will see this)" at bounding box center [219, 286] width 265 height 19
type input "Transport Mbarara to Kiruhura"
click at [208, 309] on div "Phone number +256 Uganda +256 0774066628 Phone is required. Recipient's name Fo…" at bounding box center [219, 249] width 273 height 298
click at [168, 348] on input "checkbox" at bounding box center [168, 348] width 13 height 6
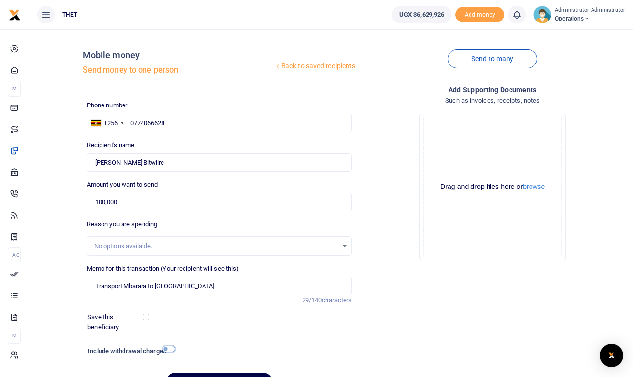
checkbox input "true"
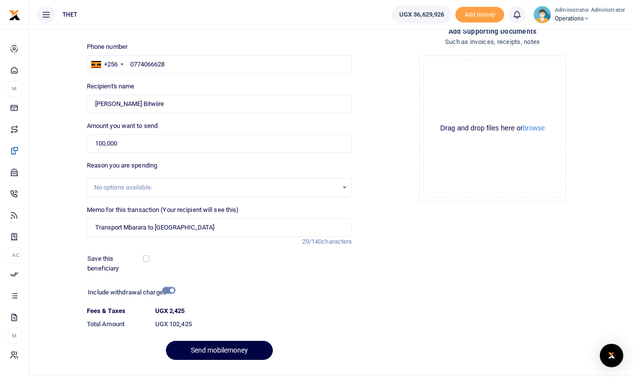
scroll to position [82, 0]
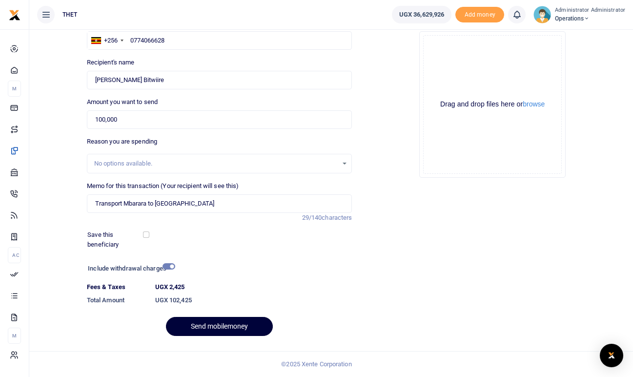
click at [214, 324] on button "Send mobilemoney" at bounding box center [219, 326] width 107 height 19
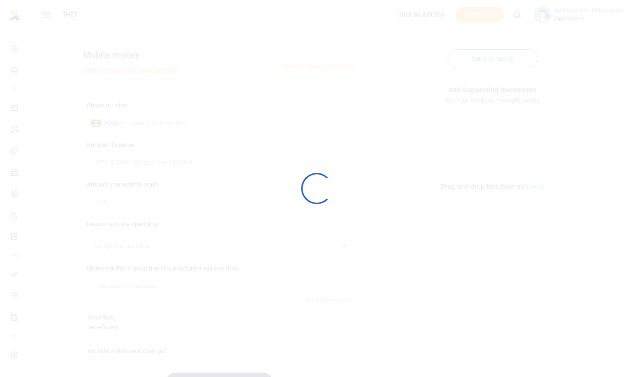
scroll to position [56, 0]
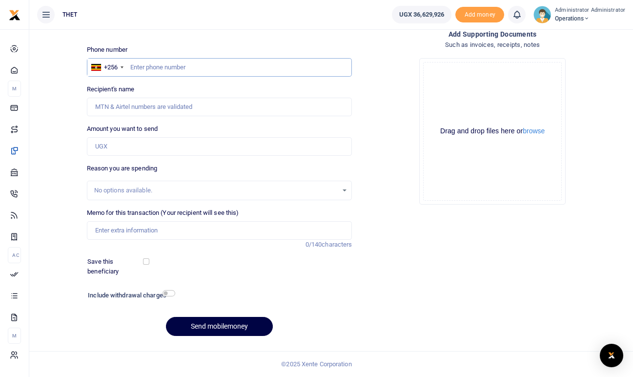
click at [154, 65] on input "text" at bounding box center [219, 67] width 265 height 19
click at [173, 78] on div "Phone number +256 Uganda +256 078408729 Phone is required. Recipient's name Nam…" at bounding box center [219, 194] width 273 height 298
click at [376, 271] on div "Add supporting Documents Such as invoices, receipts, notes Drop your files here…" at bounding box center [492, 186] width 273 height 315
click at [172, 67] on input "078408729" at bounding box center [219, 67] width 265 height 19
click at [169, 87] on div "Recipient's name Name is required." at bounding box center [219, 100] width 265 height 32
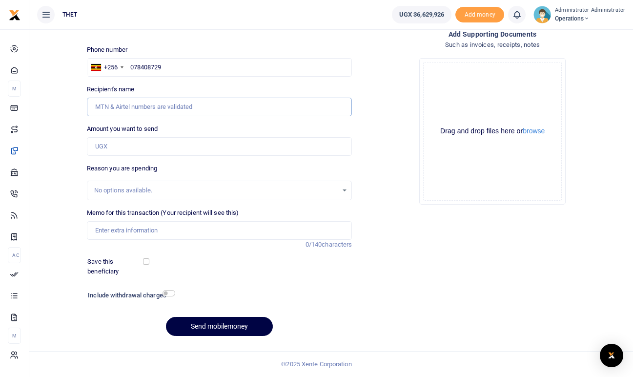
click at [167, 110] on input "Recipient's name" at bounding box center [219, 107] width 265 height 19
click at [188, 67] on input "078408729" at bounding box center [219, 67] width 265 height 19
type input "0784087290"
type input "David Ivan Kamya"
type input "0784087290"
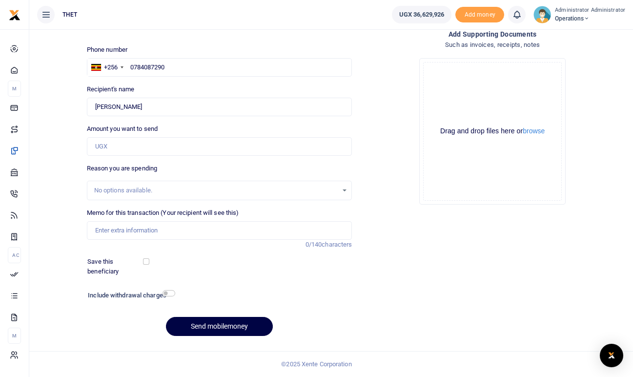
click at [377, 138] on div "Drop your files here Drag and drop files here or browse Powered by Uppy" at bounding box center [491, 131] width 265 height 162
click at [109, 144] on input "Amount you want to send" at bounding box center [219, 146] width 265 height 19
type input "200,000"
click at [199, 169] on div "Reason you are spending No options available." at bounding box center [219, 181] width 265 height 37
click at [119, 230] on input "Memo for this transaction (Your recipient will see this)" at bounding box center [219, 230] width 265 height 19
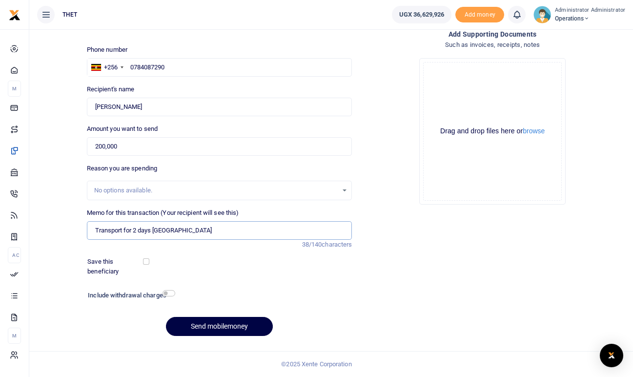
type input "Transport for 2 days Kiruhura district"
click at [201, 262] on div "Save this beneficiary" at bounding box center [212, 266] width 259 height 19
click at [167, 293] on input "checkbox" at bounding box center [168, 293] width 13 height 6
checkbox input "true"
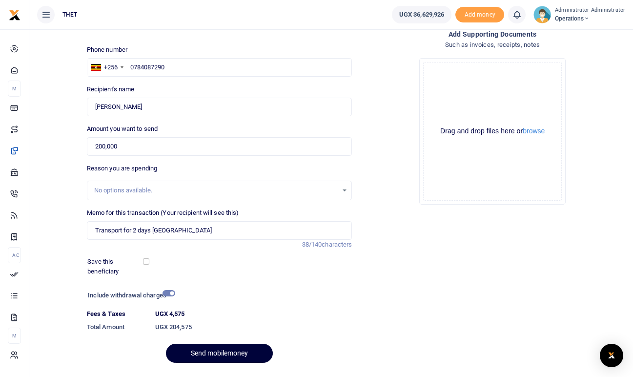
click at [213, 352] on button "Send mobilemoney" at bounding box center [219, 352] width 107 height 19
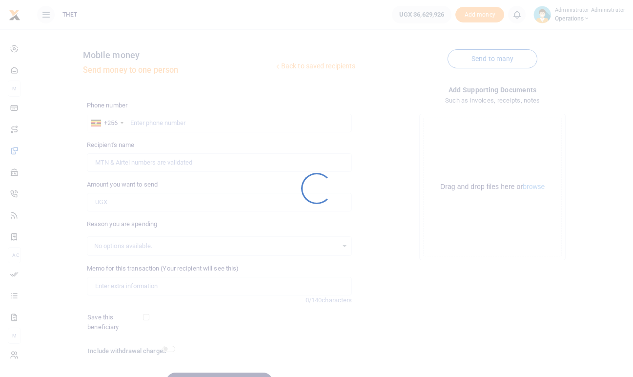
scroll to position [56, 0]
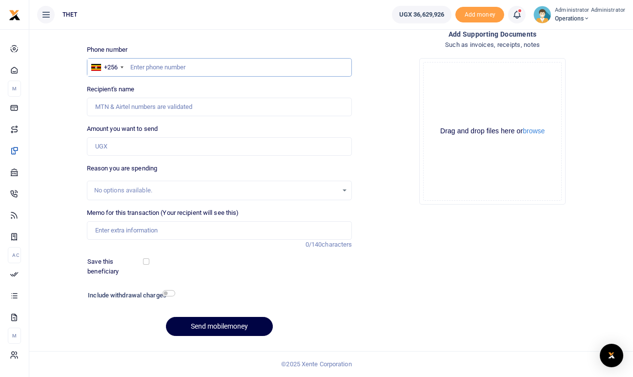
click at [136, 67] on input "text" at bounding box center [219, 67] width 265 height 19
type input "0766764028"
type input "[PERSON_NAME]"
type input "0766764028"
click at [126, 147] on input "Amount you want to send" at bounding box center [219, 146] width 265 height 19
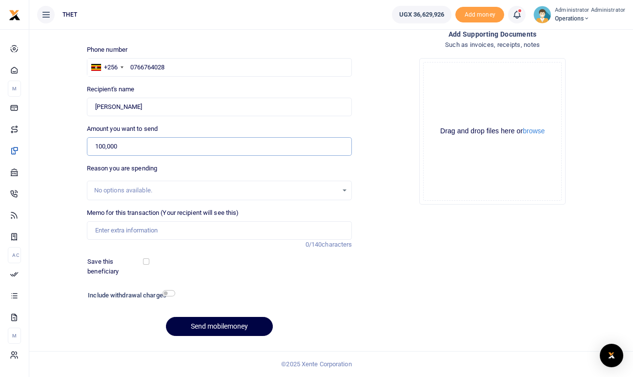
type input "100,000"
click at [171, 164] on div "Reason you are spending No options available." at bounding box center [219, 181] width 265 height 37
click at [130, 230] on input "Memo for this transaction (Your recipient will see this)" at bounding box center [219, 230] width 265 height 19
type input "0"
type input "transport attending the CHW training in [GEOGRAPHIC_DATA]"
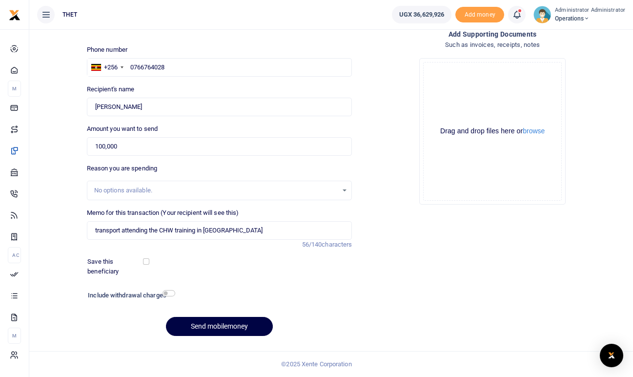
click at [229, 284] on div "Phone number +256 [GEOGRAPHIC_DATA] [PHONE_NUMBER] Phone is required. Recipient…" at bounding box center [219, 194] width 273 height 298
click at [172, 291] on input "checkbox" at bounding box center [168, 293] width 13 height 6
checkbox input "true"
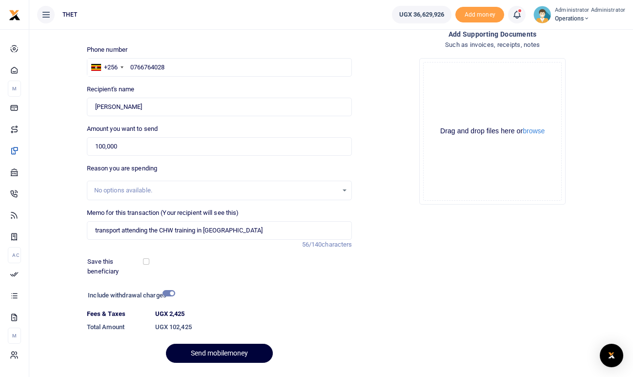
click at [201, 350] on button "Send mobilemoney" at bounding box center [219, 352] width 107 height 19
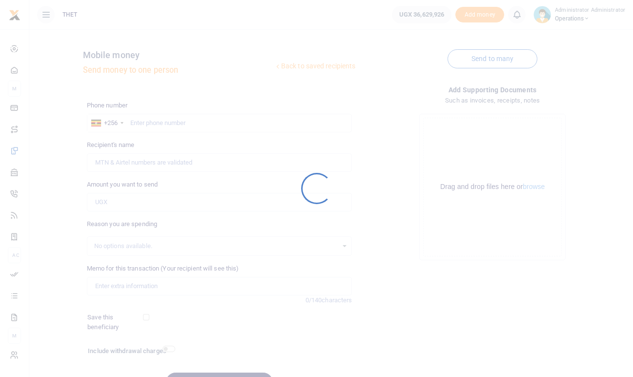
scroll to position [56, 0]
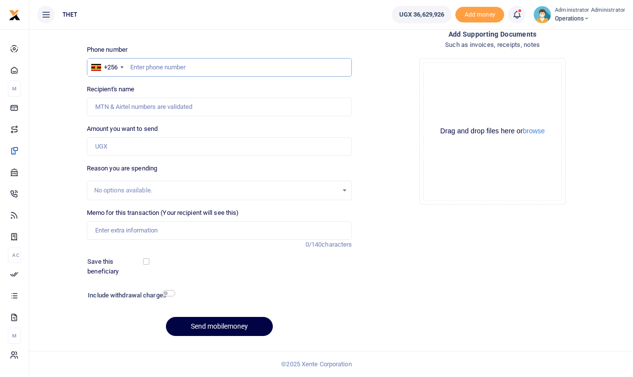
click at [167, 69] on input "text" at bounding box center [219, 67] width 265 height 19
click at [157, 67] on input "0775442809" at bounding box center [219, 67] width 265 height 19
type input "0775442309"
type input "[PERSON_NAME]"
type input "0775442309"
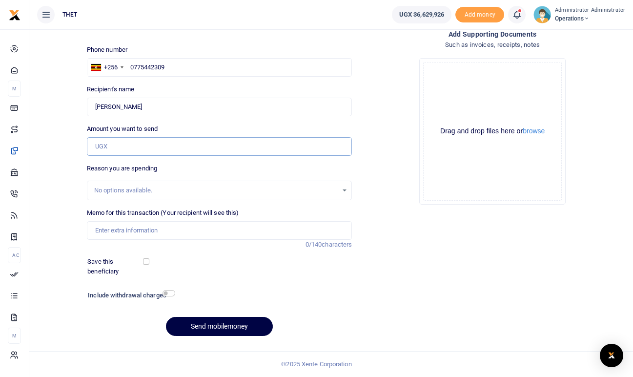
click at [123, 147] on input "Amount you want to send" at bounding box center [219, 146] width 265 height 19
type input "150,000"
click at [118, 229] on input "Memo for this transaction (Your recipient will see this)" at bounding box center [219, 230] width 265 height 19
click at [200, 229] on input "transport mobilising the CHW training in" at bounding box center [219, 230] width 265 height 19
click at [201, 229] on input "transport mobilising the CHWs in" at bounding box center [219, 230] width 265 height 19
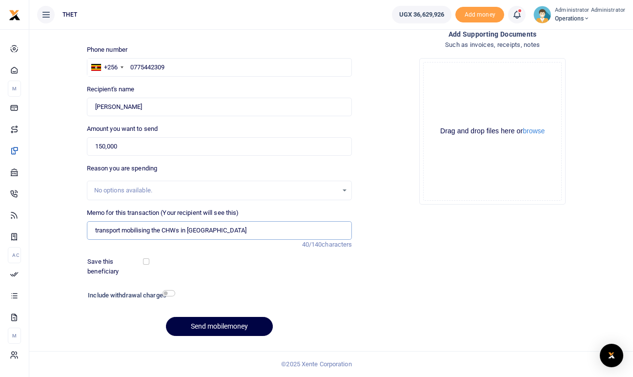
type input "transport mobilising the CHWs in [GEOGRAPHIC_DATA]"
click at [170, 292] on input "checkbox" at bounding box center [168, 293] width 13 height 6
checkbox input "true"
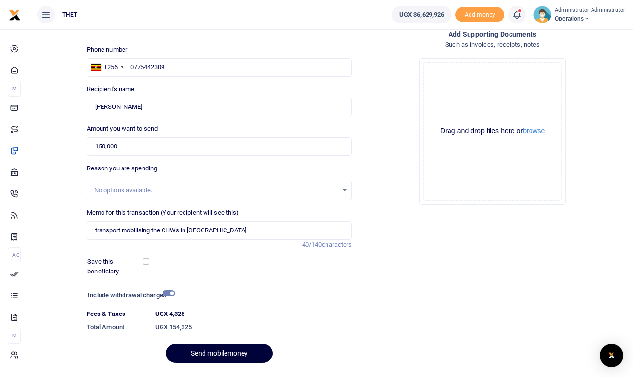
click at [200, 351] on button "Send mobilemoney" at bounding box center [219, 352] width 107 height 19
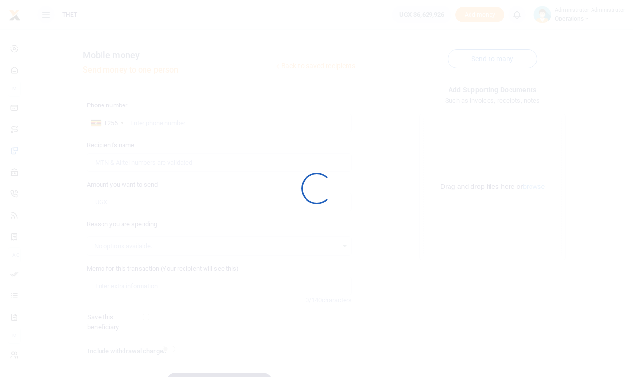
scroll to position [56, 0]
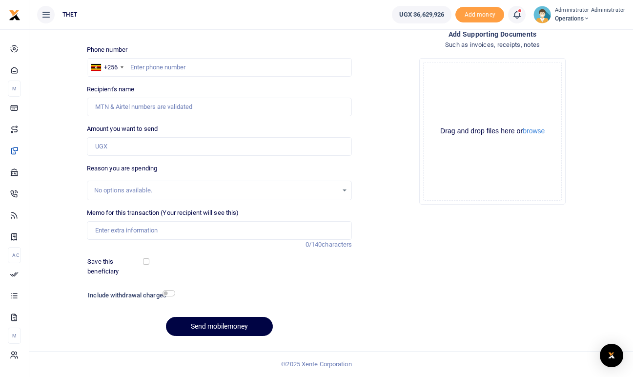
click at [521, 15] on icon at bounding box center [517, 14] width 10 height 11
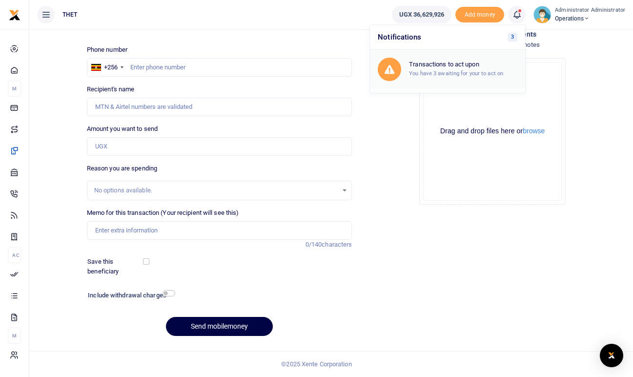
click at [455, 64] on h6 "Transactions to act upon" at bounding box center [463, 64] width 108 height 8
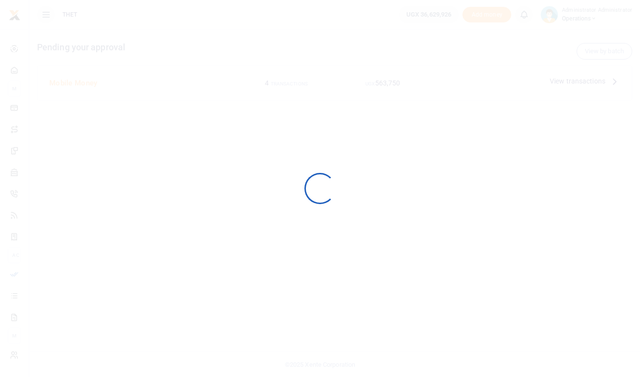
click at [521, 16] on div at bounding box center [320, 188] width 640 height 377
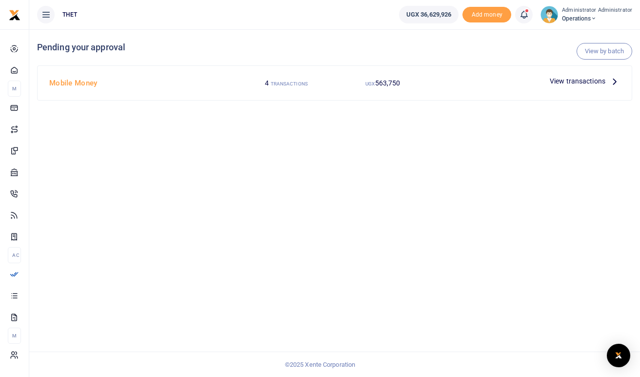
click at [612, 82] on icon at bounding box center [614, 81] width 11 height 11
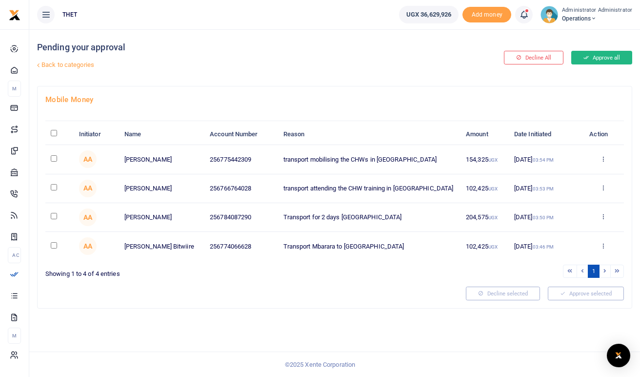
click at [596, 60] on button "Approve all" at bounding box center [601, 58] width 61 height 14
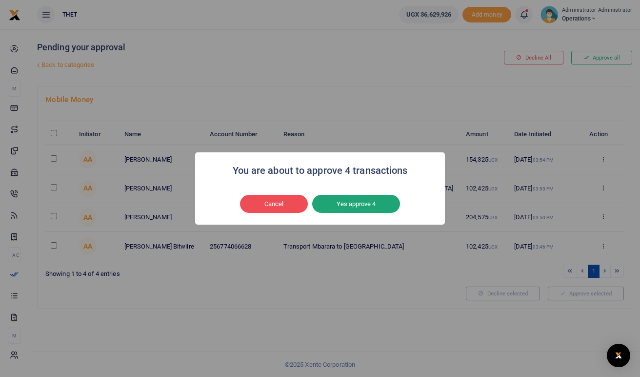
click at [358, 202] on button "Yes approve 4" at bounding box center [356, 204] width 88 height 19
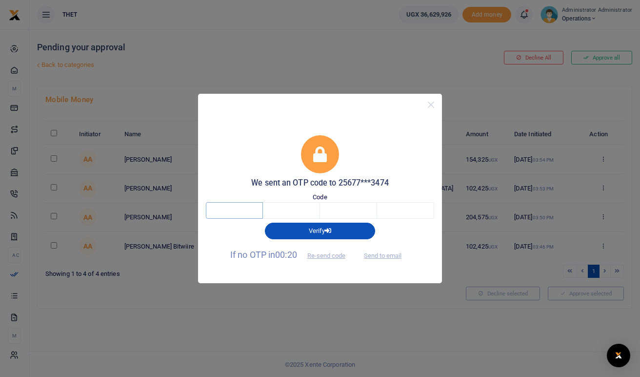
click at [236, 208] on input "text" at bounding box center [234, 210] width 57 height 17
type input "3"
type input "2"
type input "6"
type input "9"
